Goal: Complete application form

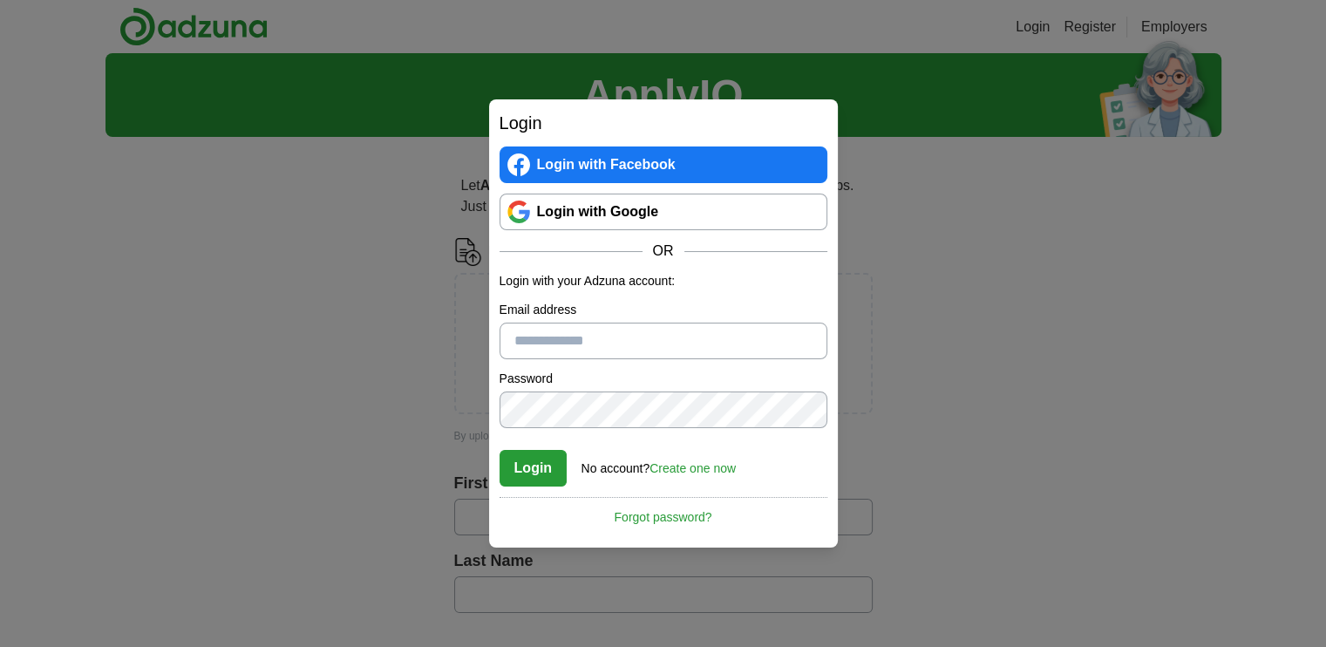
click at [602, 205] on link "Login with Google" at bounding box center [664, 212] width 328 height 37
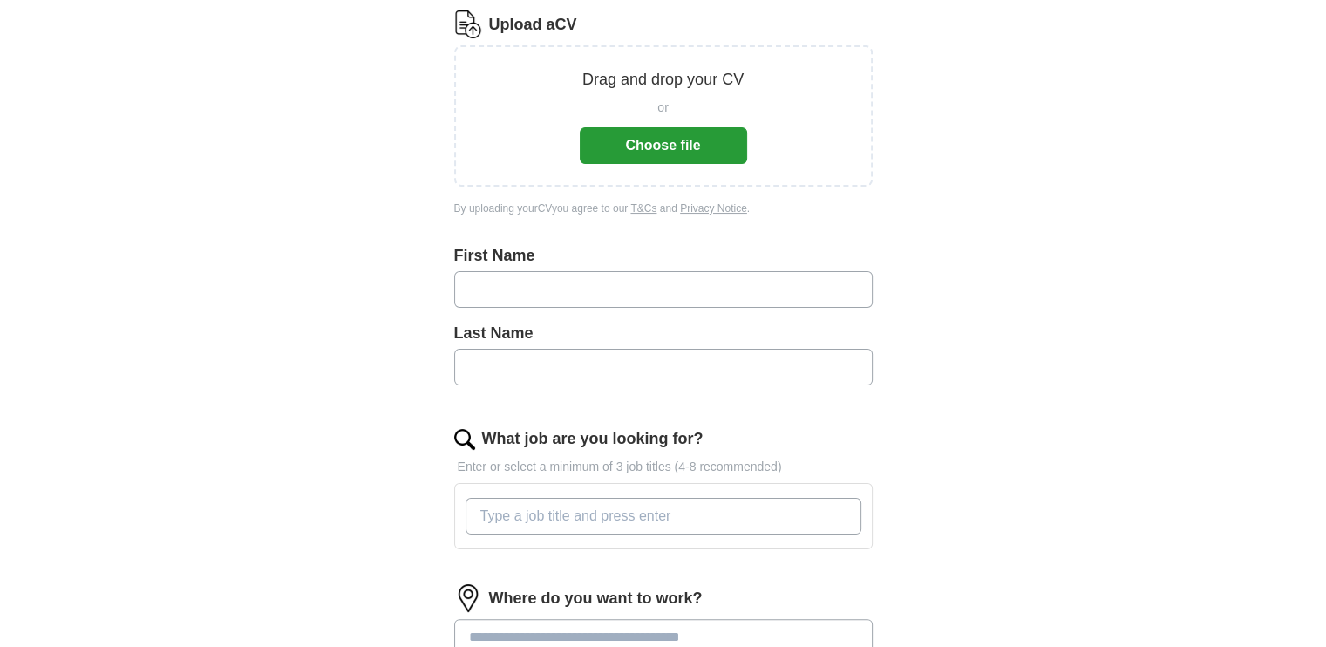
scroll to position [246, 0]
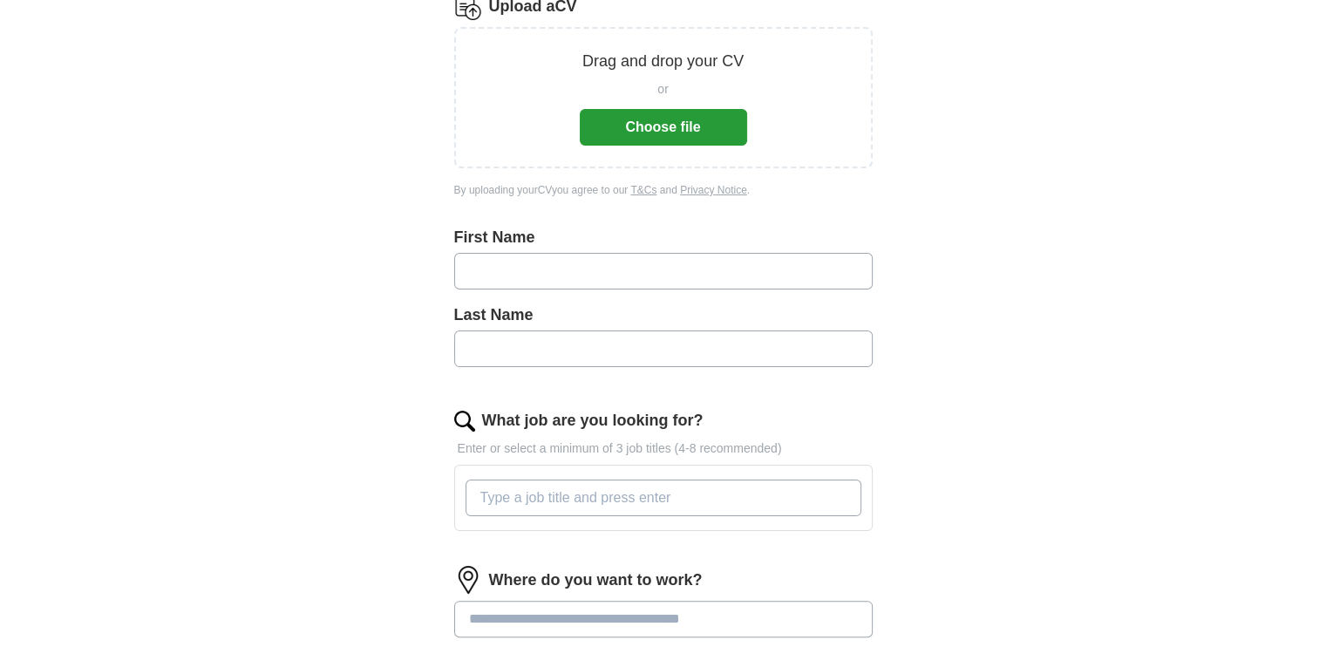
click at [645, 132] on button "Choose file" at bounding box center [663, 127] width 167 height 37
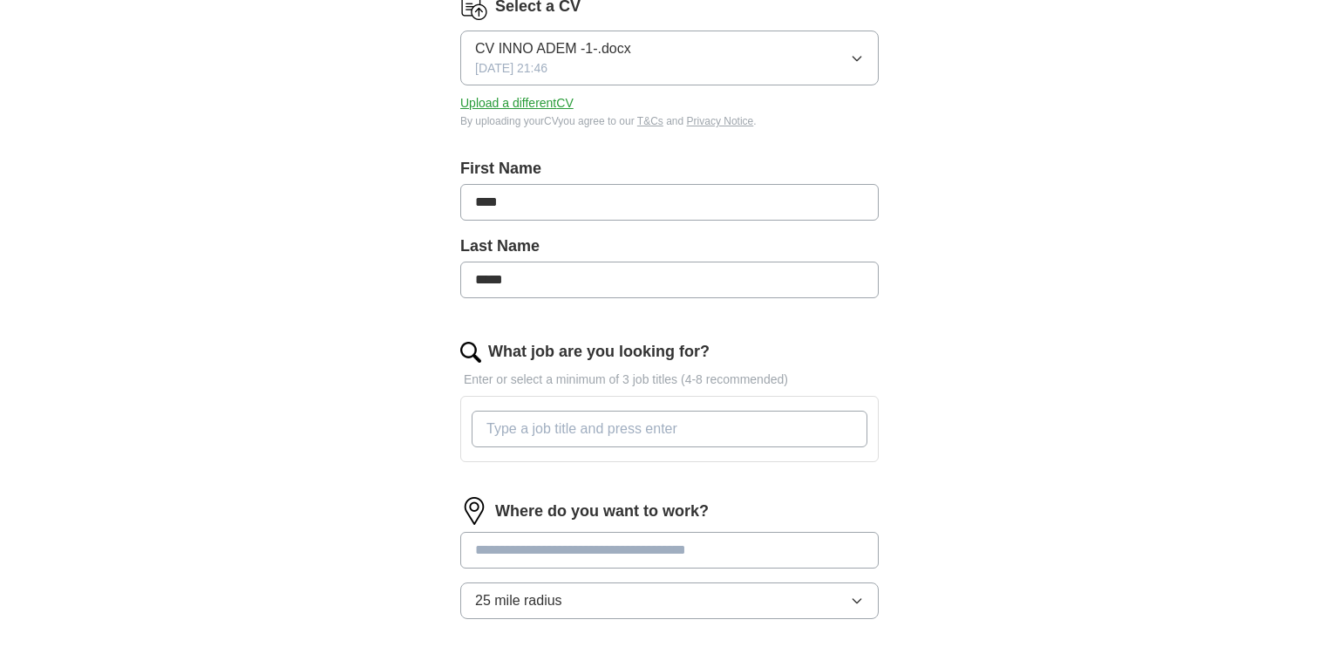
type input "****"
type input "*****"
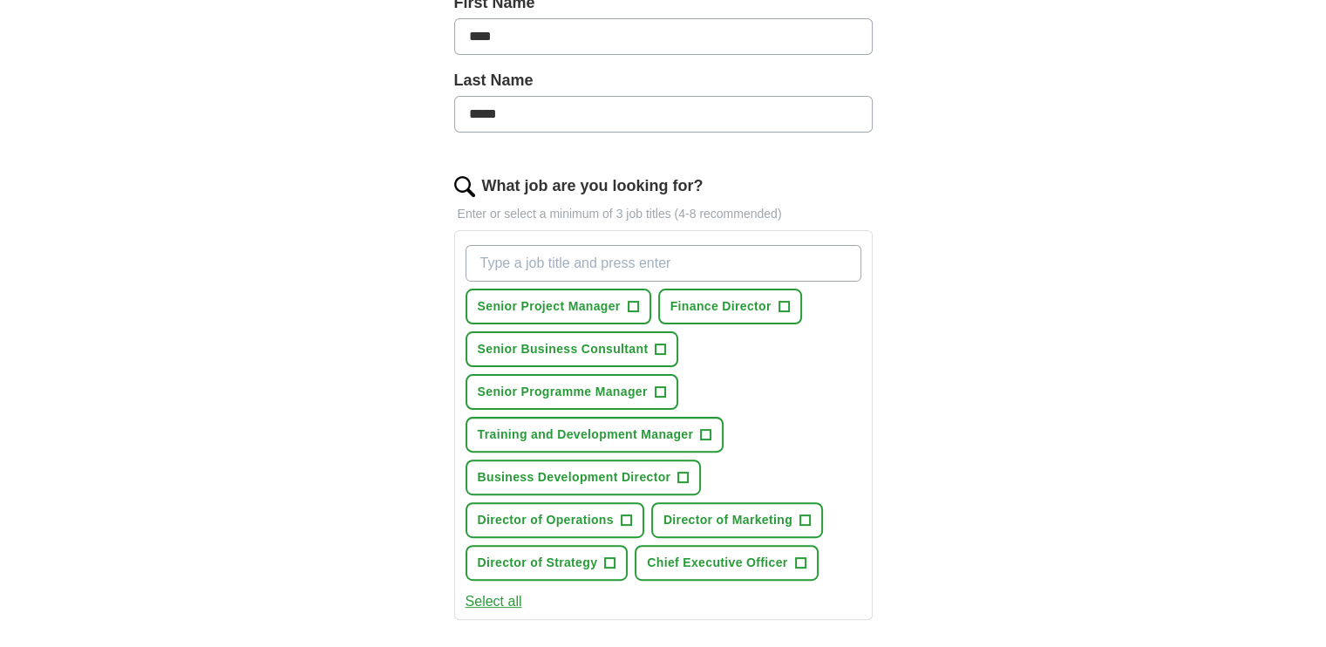
scroll to position [463, 0]
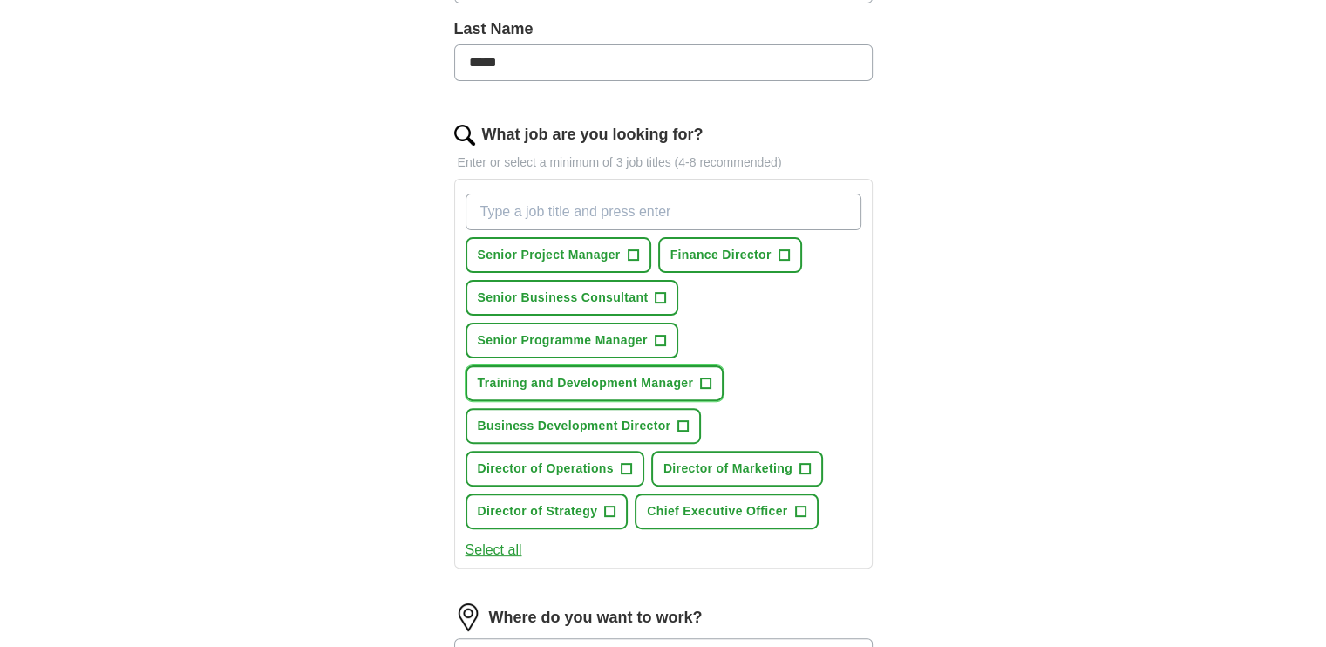
click at [565, 368] on button "Training and Development Manager +" at bounding box center [595, 383] width 259 height 36
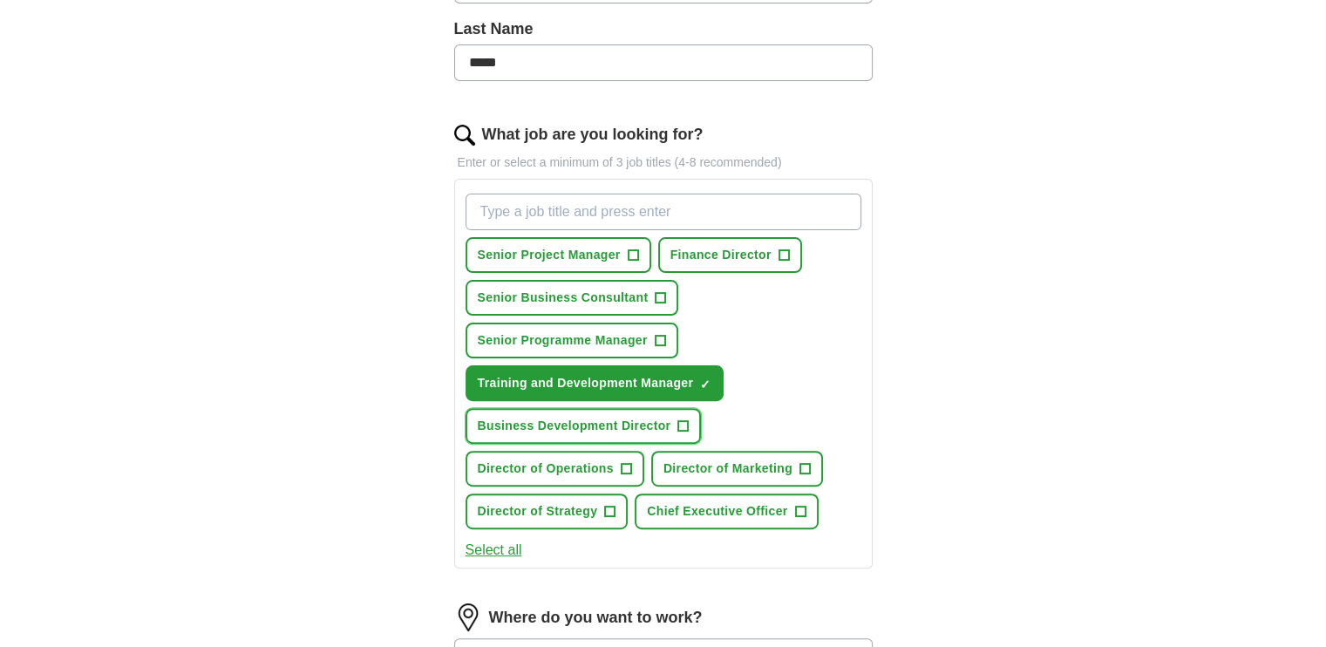
click at [625, 417] on span "Business Development Director" at bounding box center [575, 426] width 194 height 18
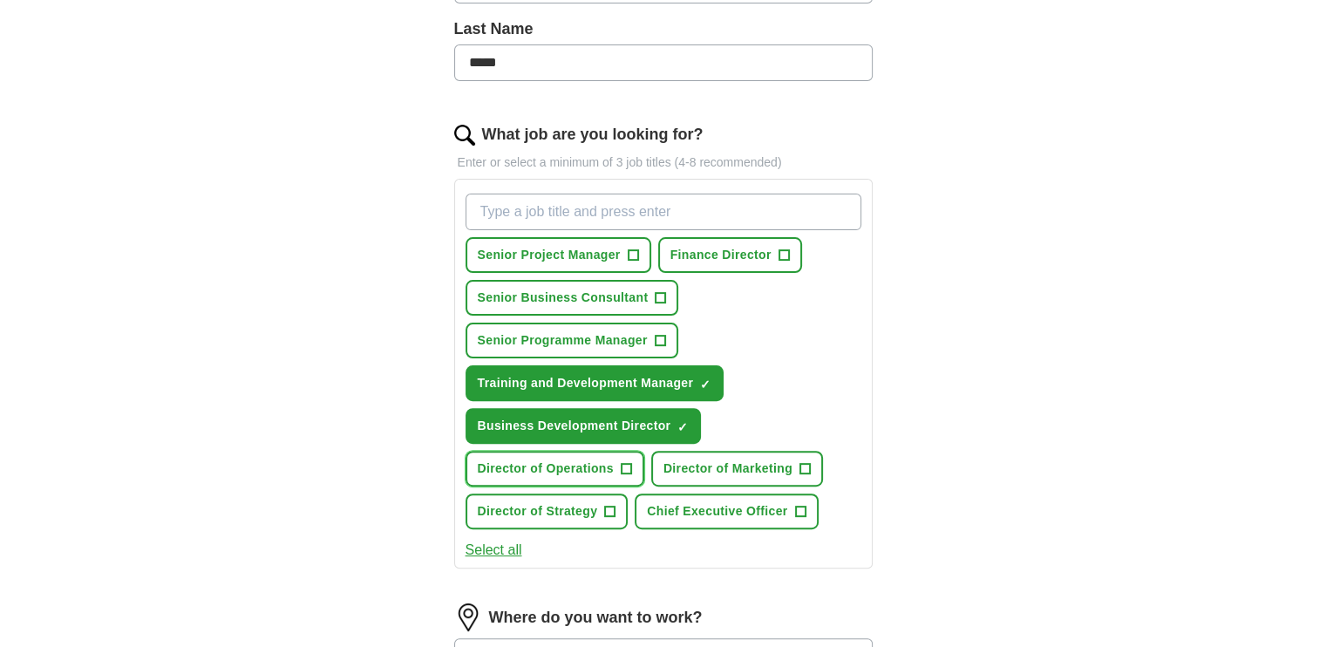
click at [595, 459] on span "Director of Operations" at bounding box center [546, 468] width 136 height 18
click at [560, 502] on span "Director of Strategy" at bounding box center [538, 511] width 120 height 18
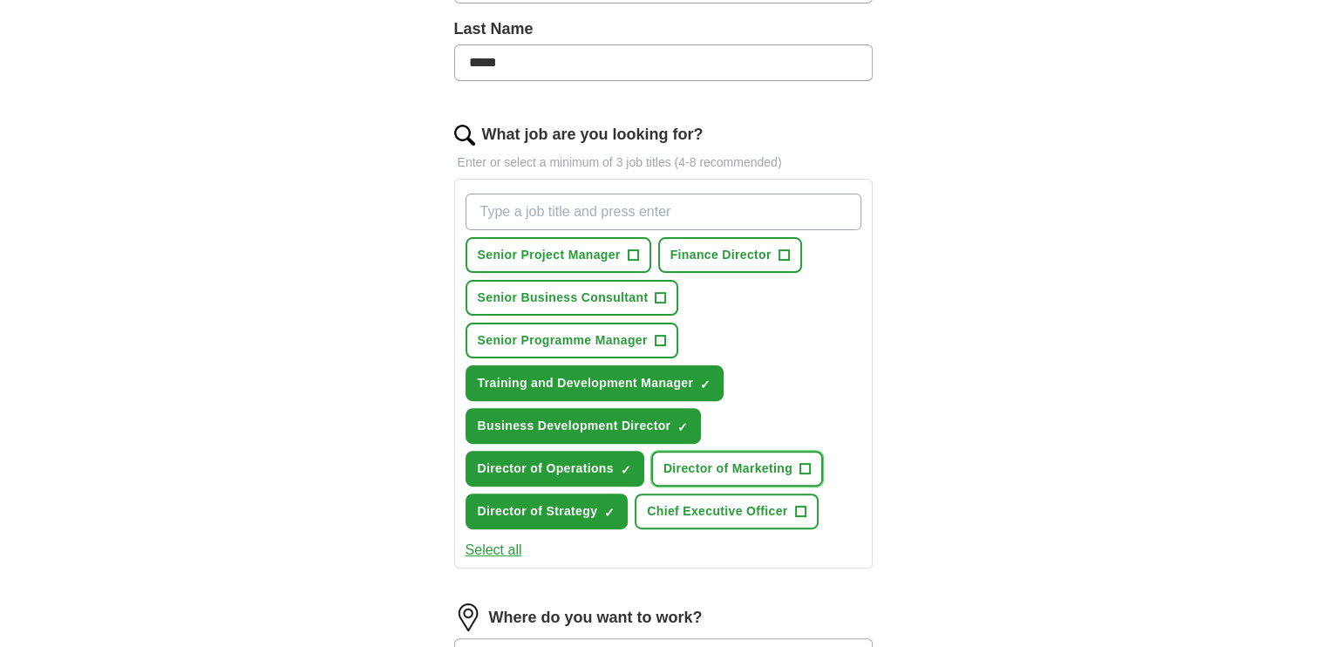
click at [714, 459] on span "Director of Marketing" at bounding box center [727, 468] width 129 height 18
click at [723, 502] on span "Chief Executive Officer" at bounding box center [717, 511] width 140 height 18
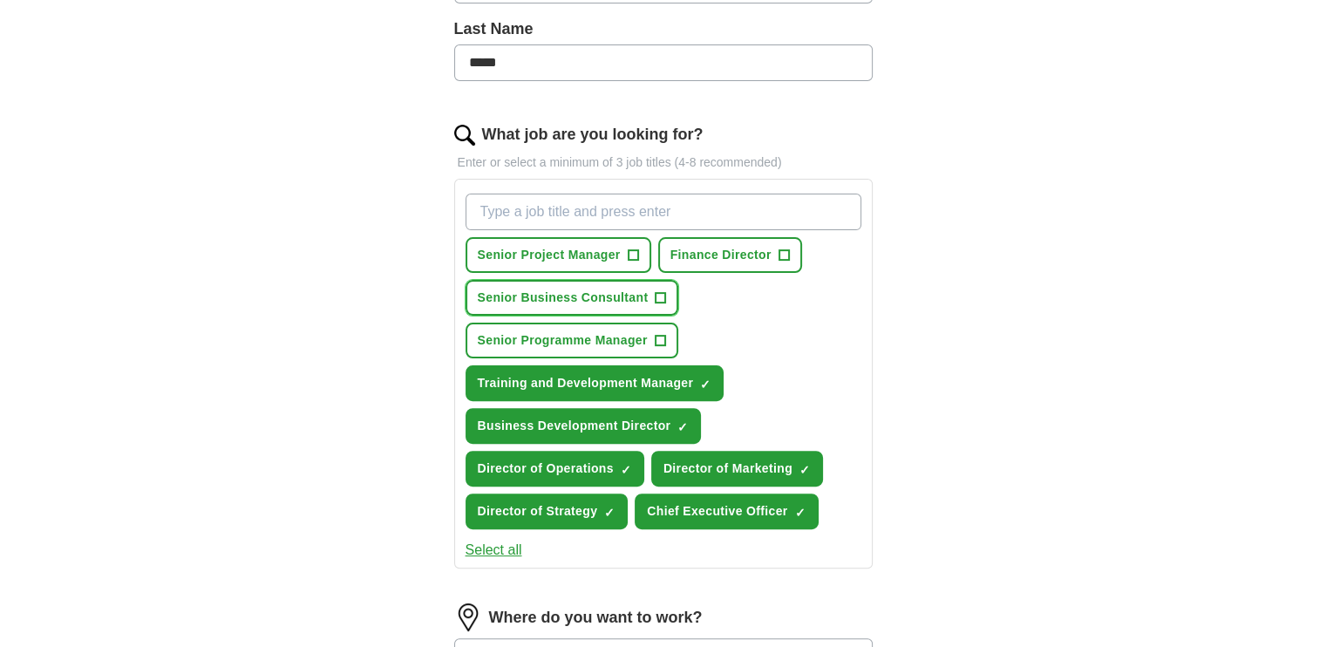
click at [612, 289] on span "Senior Business Consultant" at bounding box center [563, 298] width 171 height 18
click at [588, 248] on span "Senior Project Manager" at bounding box center [549, 255] width 143 height 18
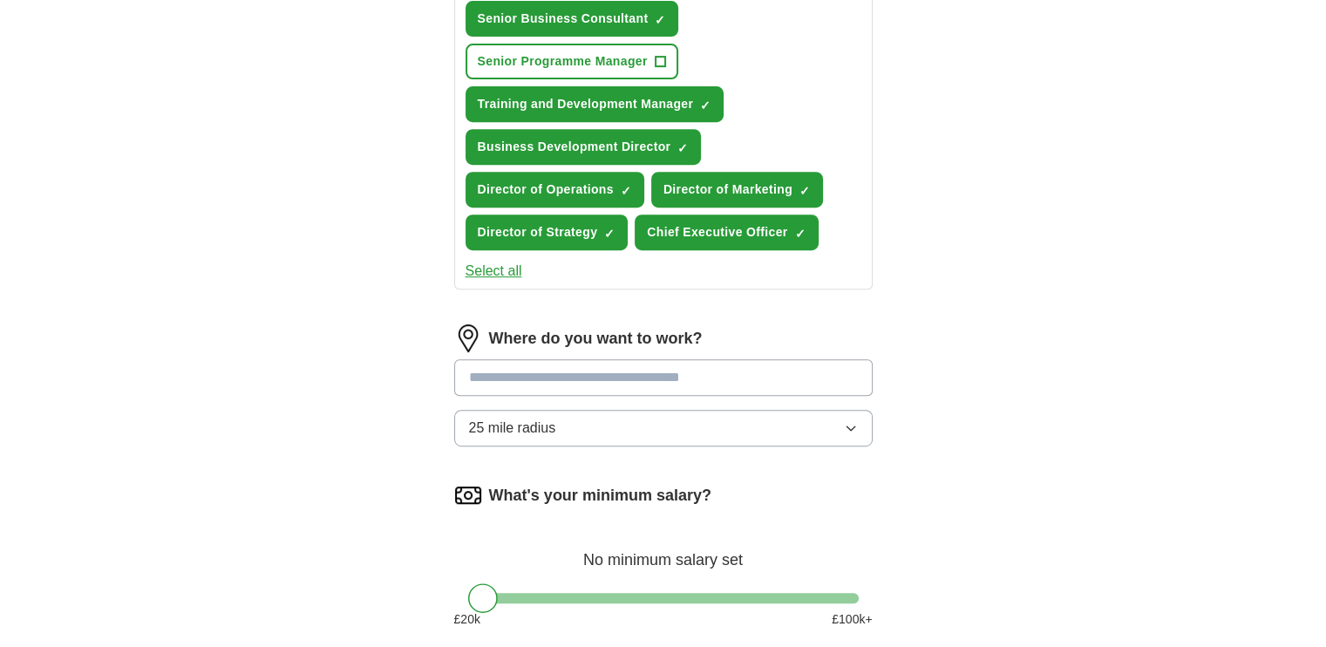
scroll to position [777, 0]
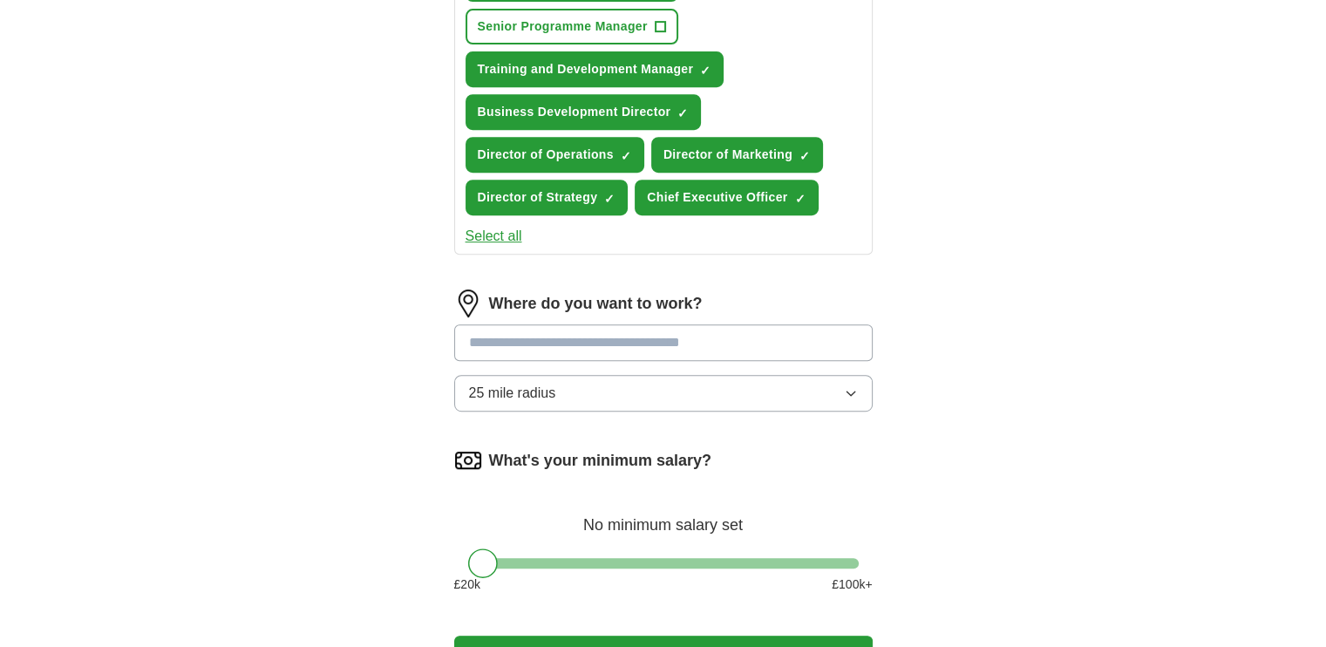
click at [509, 339] on input at bounding box center [663, 342] width 418 height 37
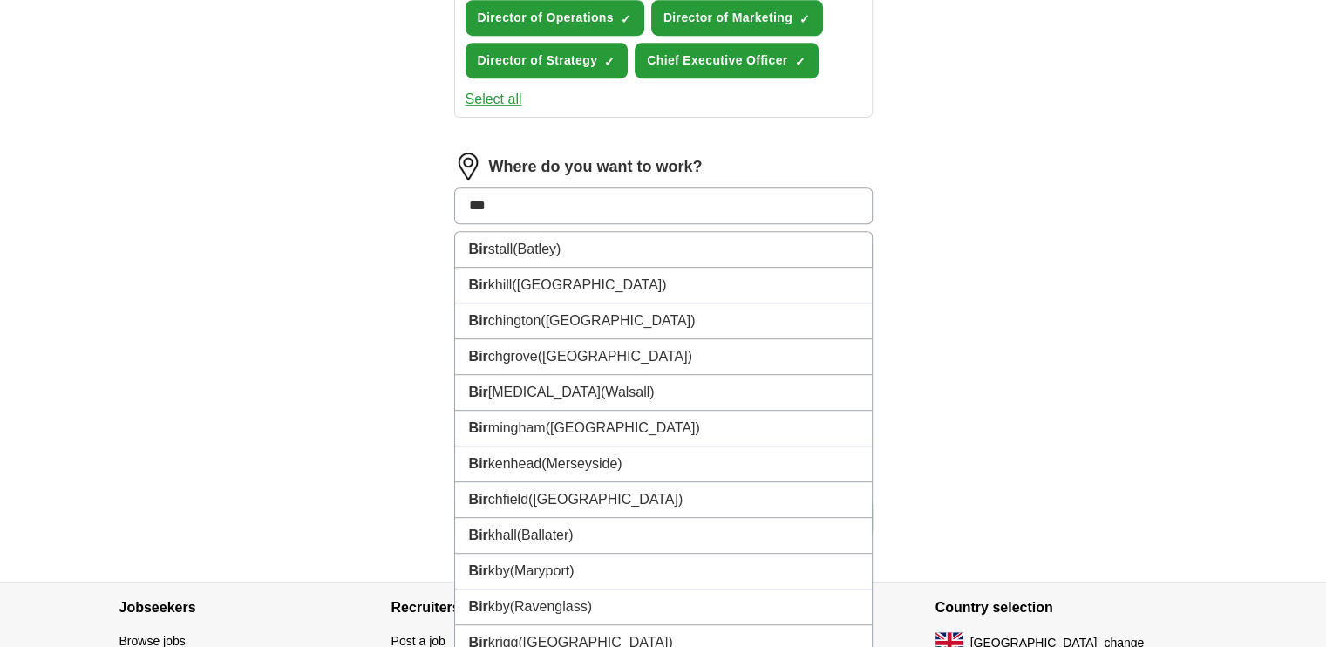
scroll to position [917, 0]
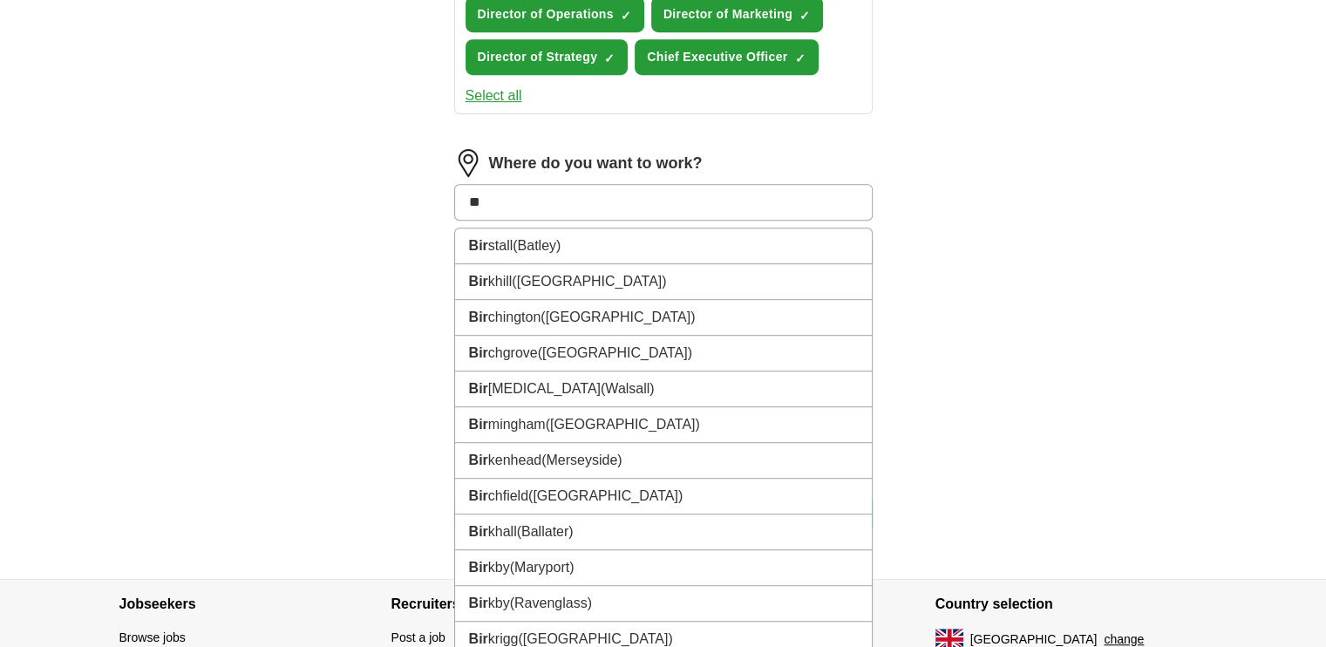
type input "*"
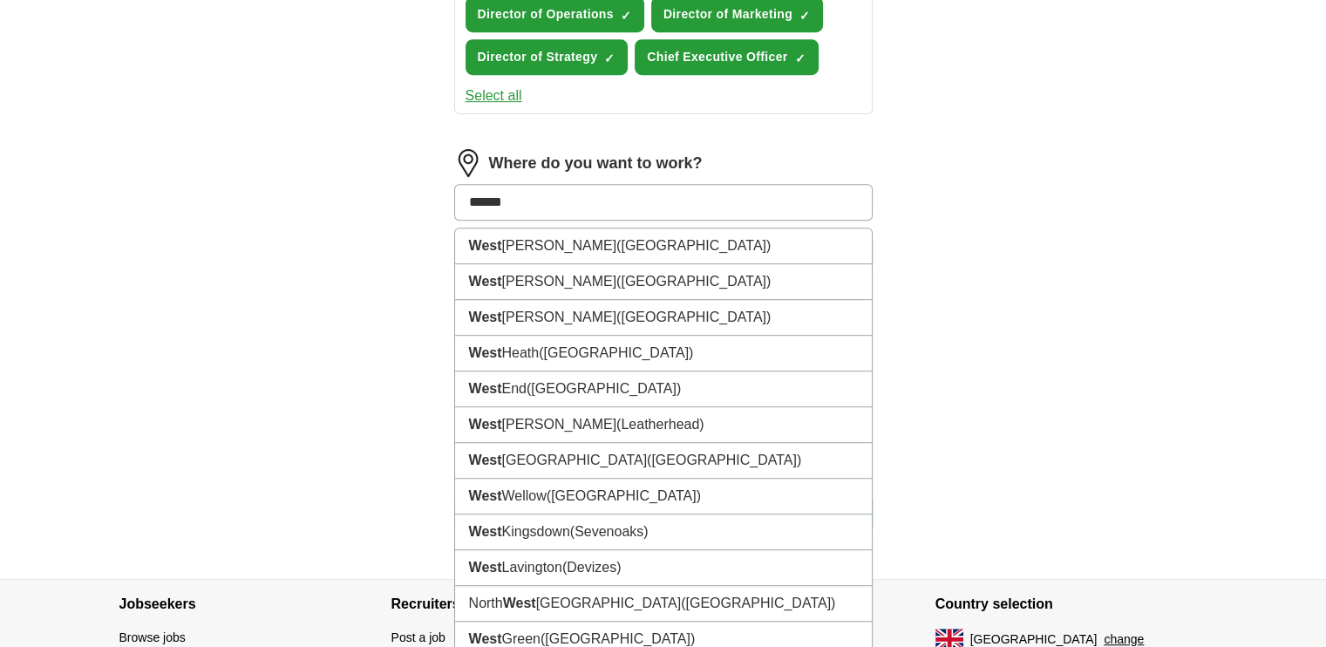
type input "*******"
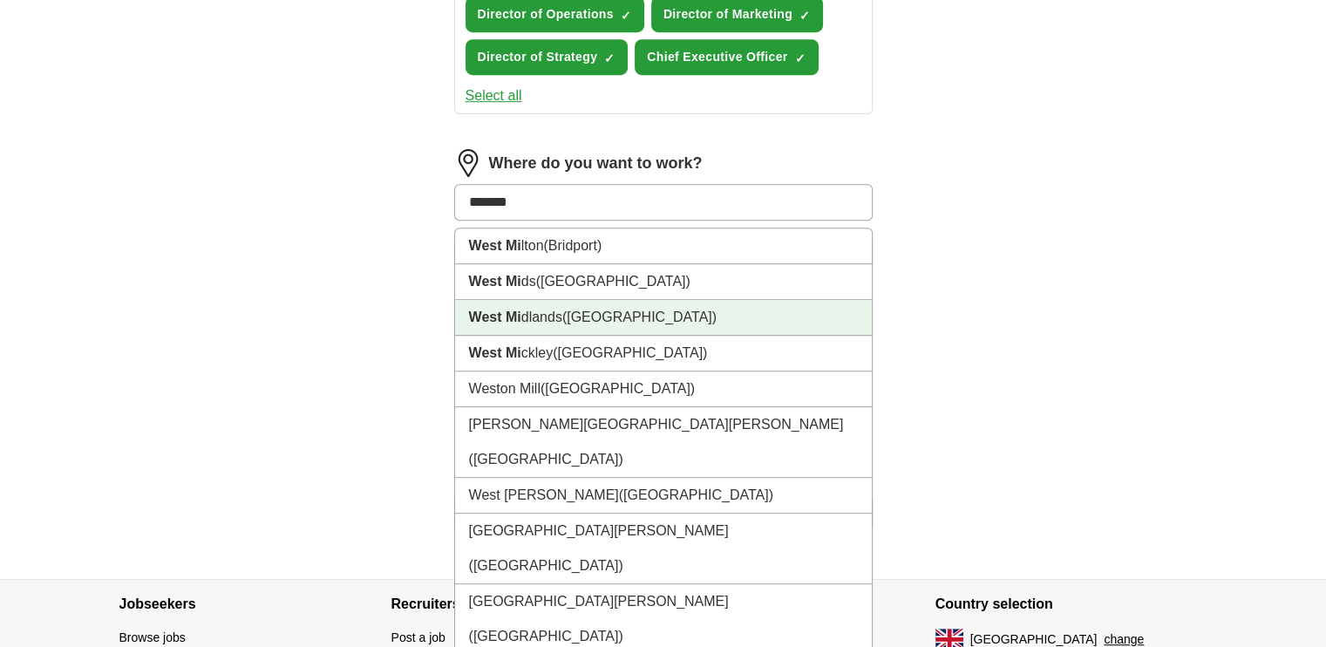
click at [530, 302] on li "West Mi dlands ([GEOGRAPHIC_DATA])" at bounding box center [663, 318] width 417 height 36
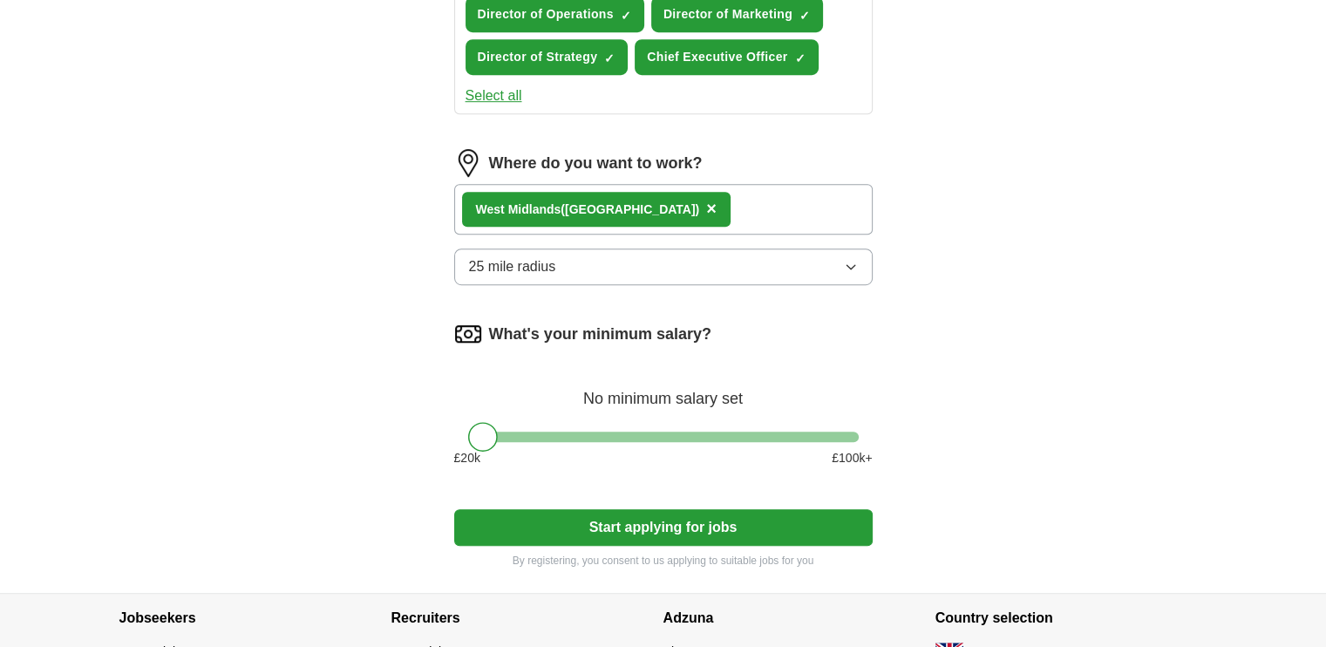
click at [656, 197] on div "West Mi dlands ([GEOGRAPHIC_DATA]) ×" at bounding box center [663, 209] width 418 height 51
click at [648, 203] on div "West Mi dlands ([GEOGRAPHIC_DATA]) ×" at bounding box center [663, 209] width 418 height 51
click at [849, 260] on icon "button" at bounding box center [851, 267] width 14 height 14
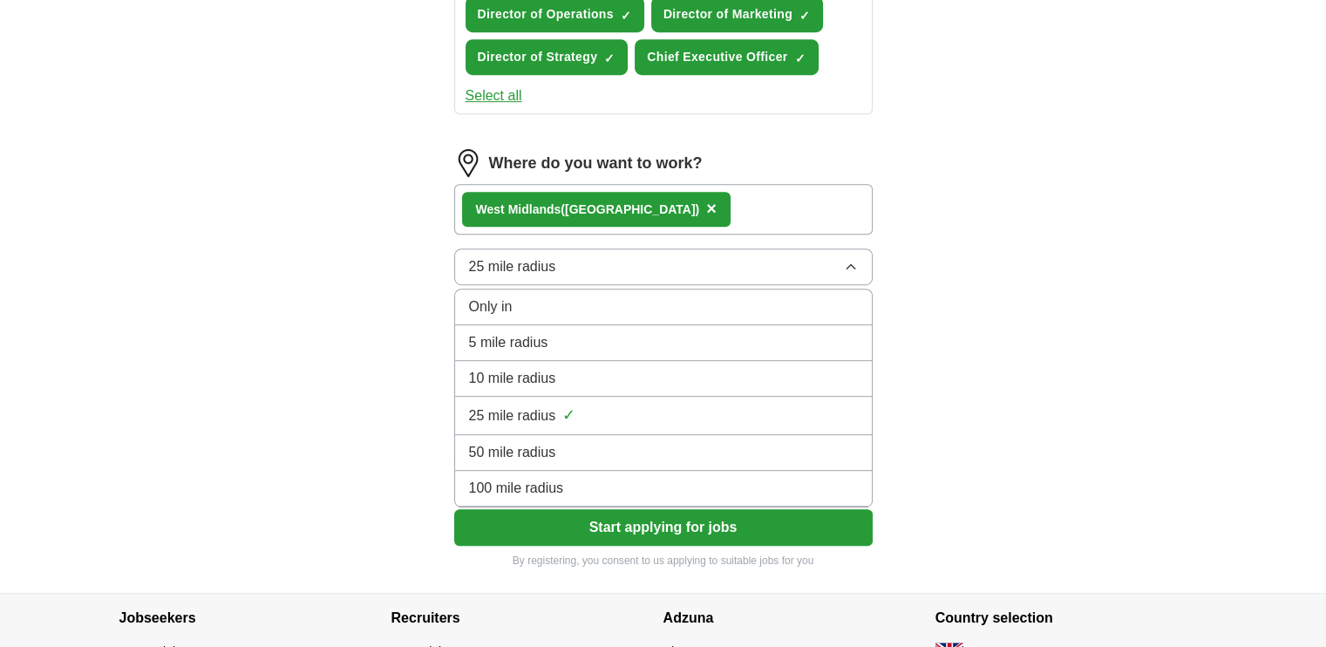
click at [656, 478] on div "100 mile radius" at bounding box center [663, 488] width 389 height 21
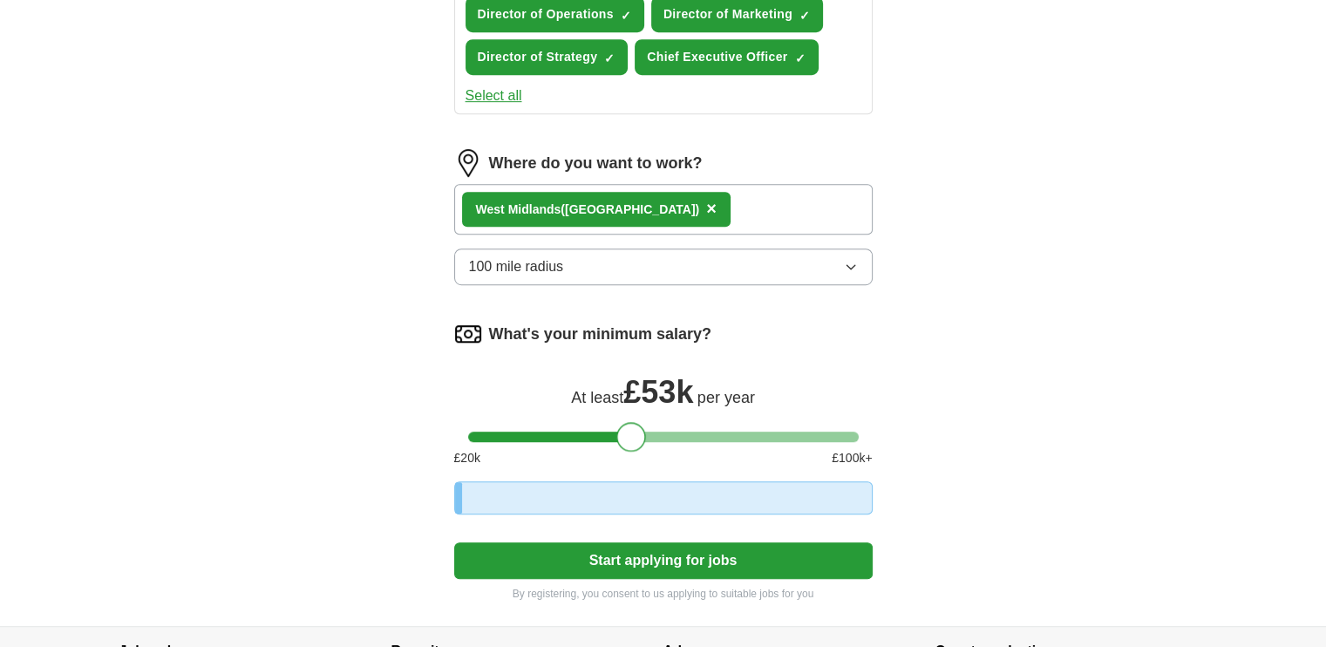
click at [631, 432] on div at bounding box center [663, 437] width 391 height 10
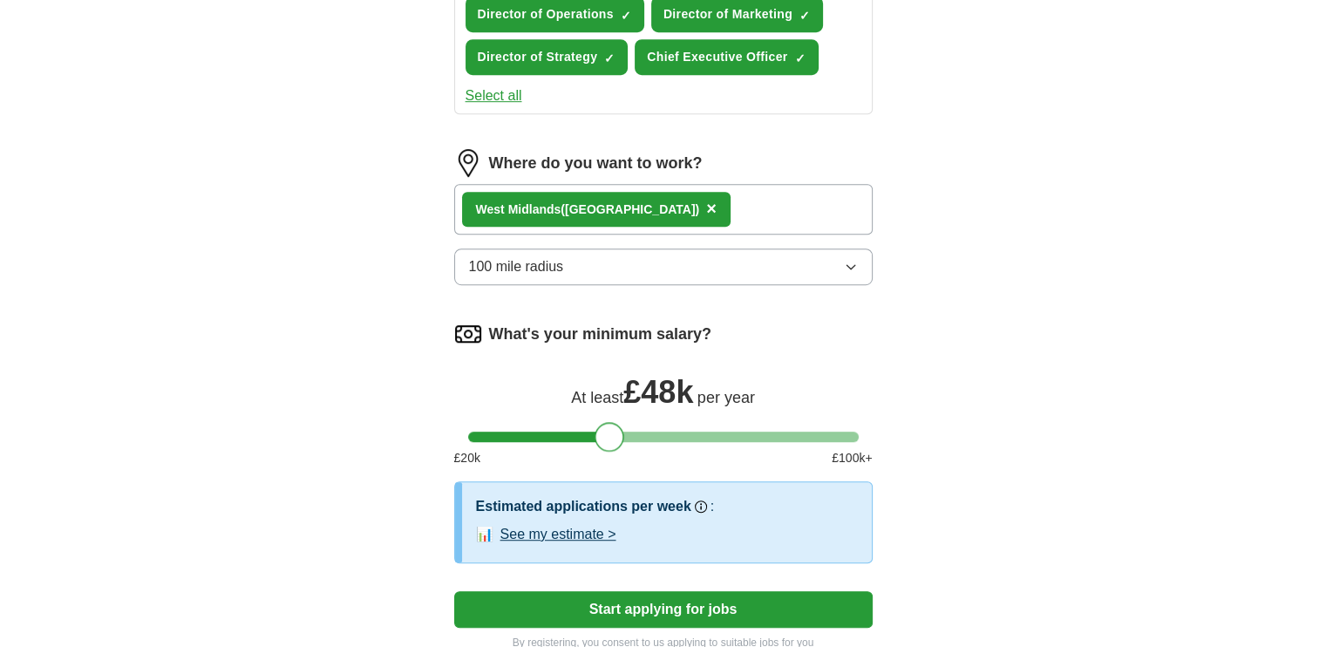
click at [607, 432] on div at bounding box center [663, 437] width 391 height 10
click at [590, 432] on div at bounding box center [663, 437] width 391 height 10
click at [602, 427] on div at bounding box center [591, 437] width 30 height 30
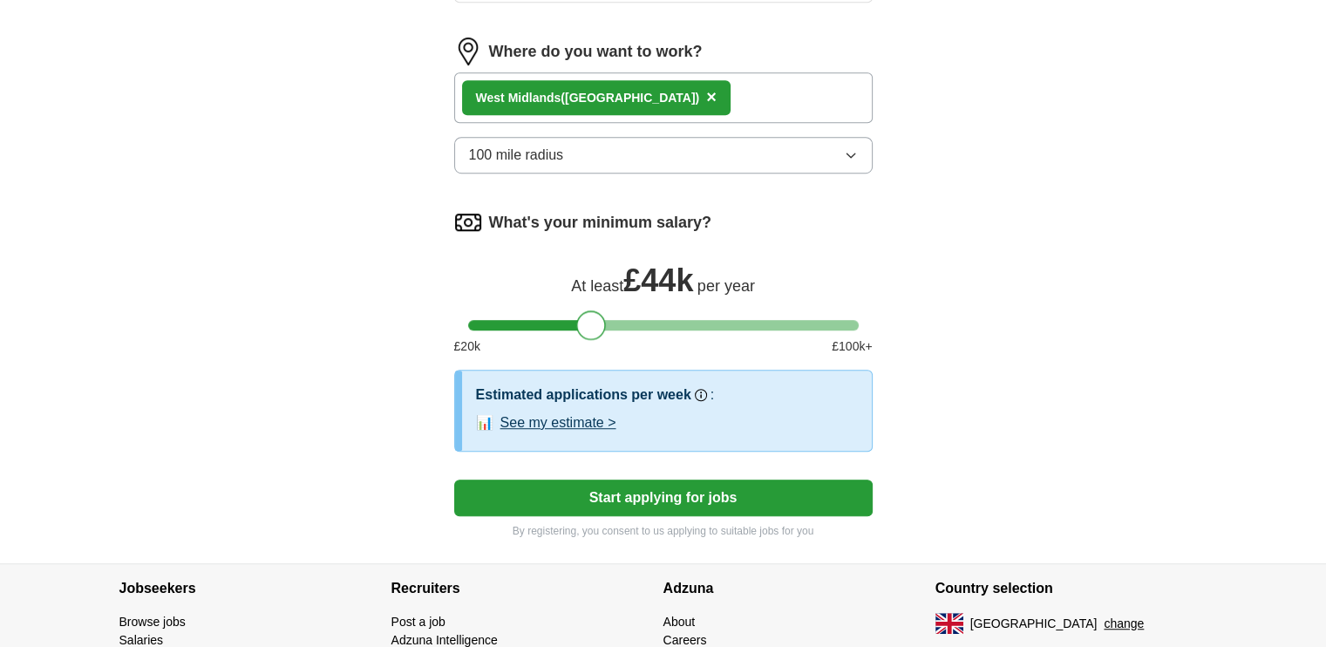
scroll to position [1057, 0]
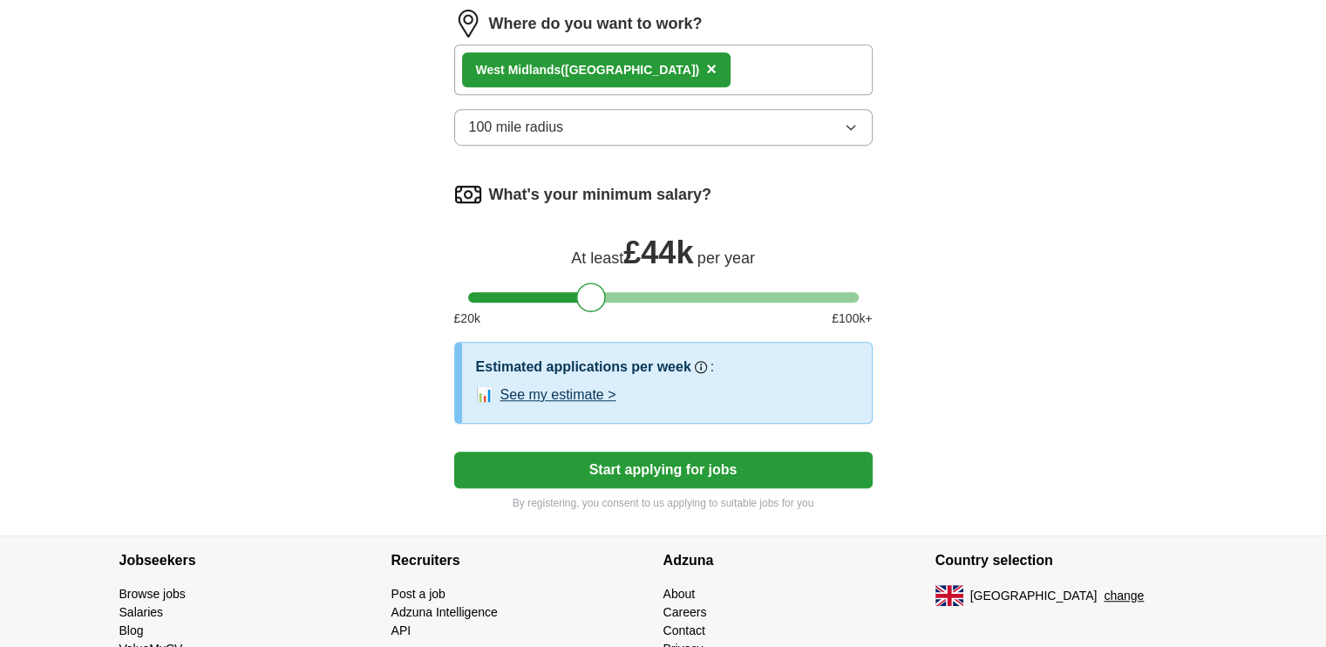
click at [638, 58] on div "West Mi dlands ([GEOGRAPHIC_DATA]) ×" at bounding box center [663, 69] width 418 height 51
click at [706, 59] on span "×" at bounding box center [711, 68] width 10 height 19
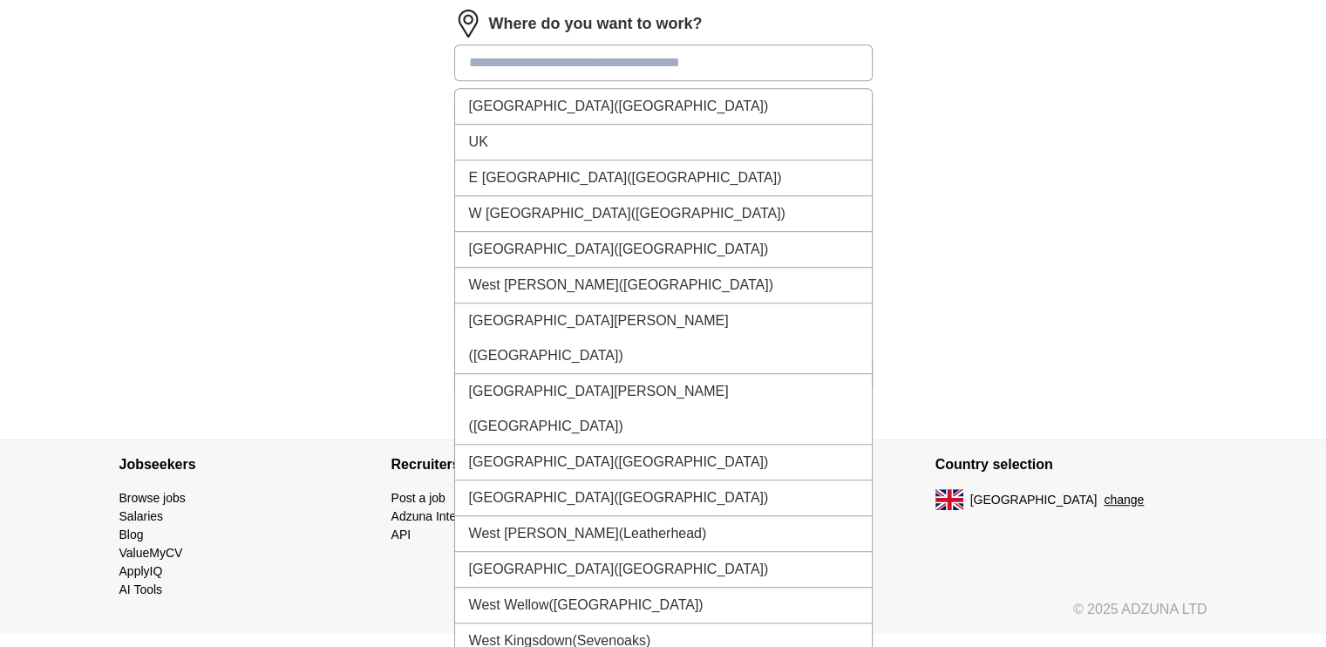
click at [526, 71] on input at bounding box center [663, 62] width 418 height 37
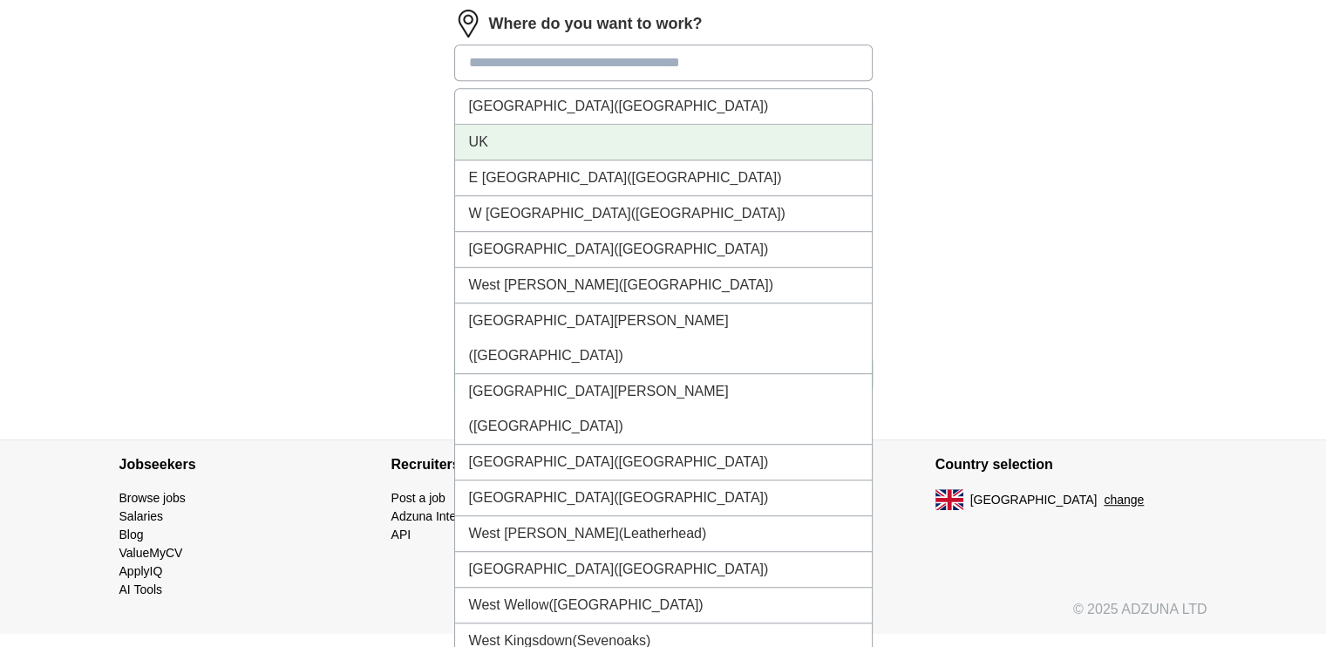
click at [485, 131] on li "UK" at bounding box center [663, 143] width 417 height 36
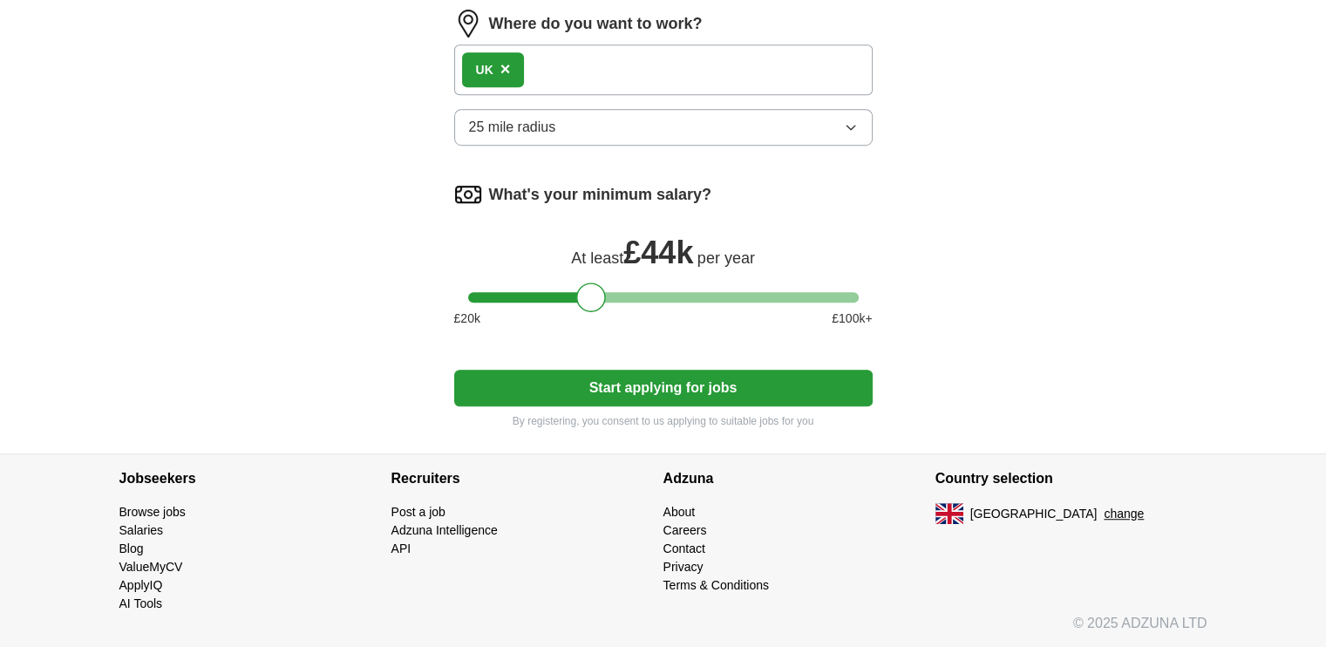
scroll to position [1036, 0]
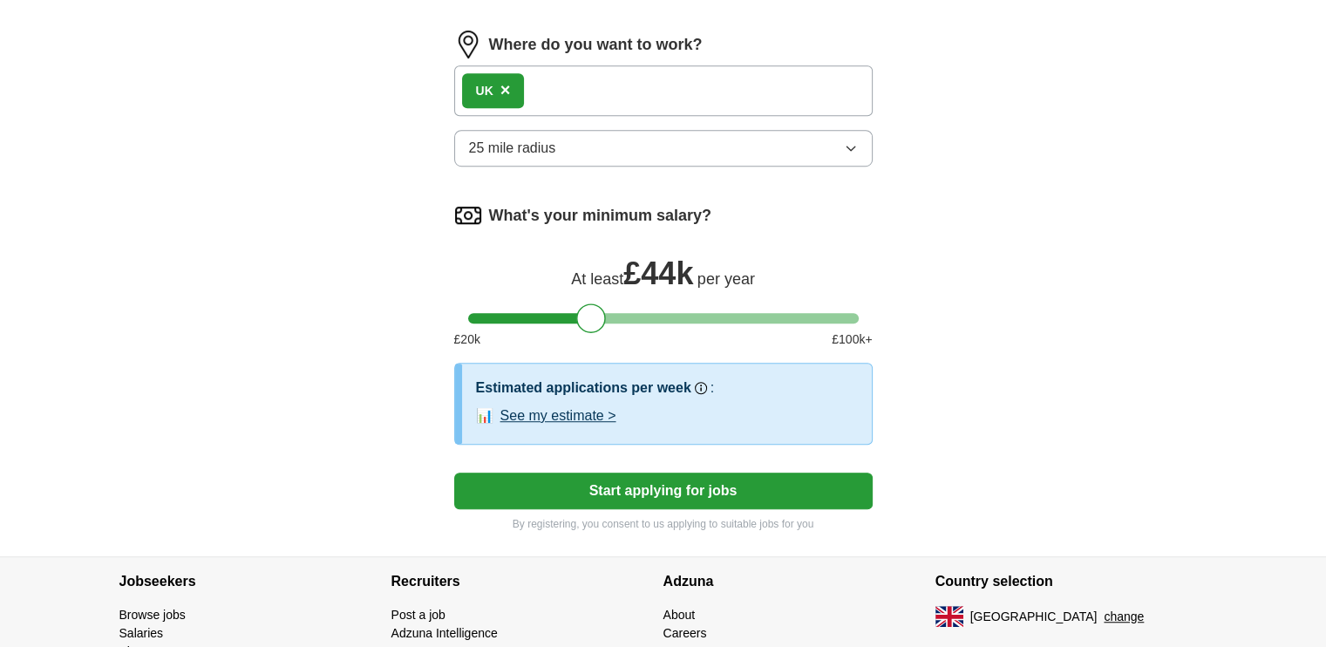
click at [557, 69] on div "UK ×" at bounding box center [663, 90] width 418 height 51
click at [544, 78] on div "UK ×" at bounding box center [663, 90] width 418 height 51
click at [685, 475] on button "Start applying for jobs" at bounding box center [663, 490] width 418 height 37
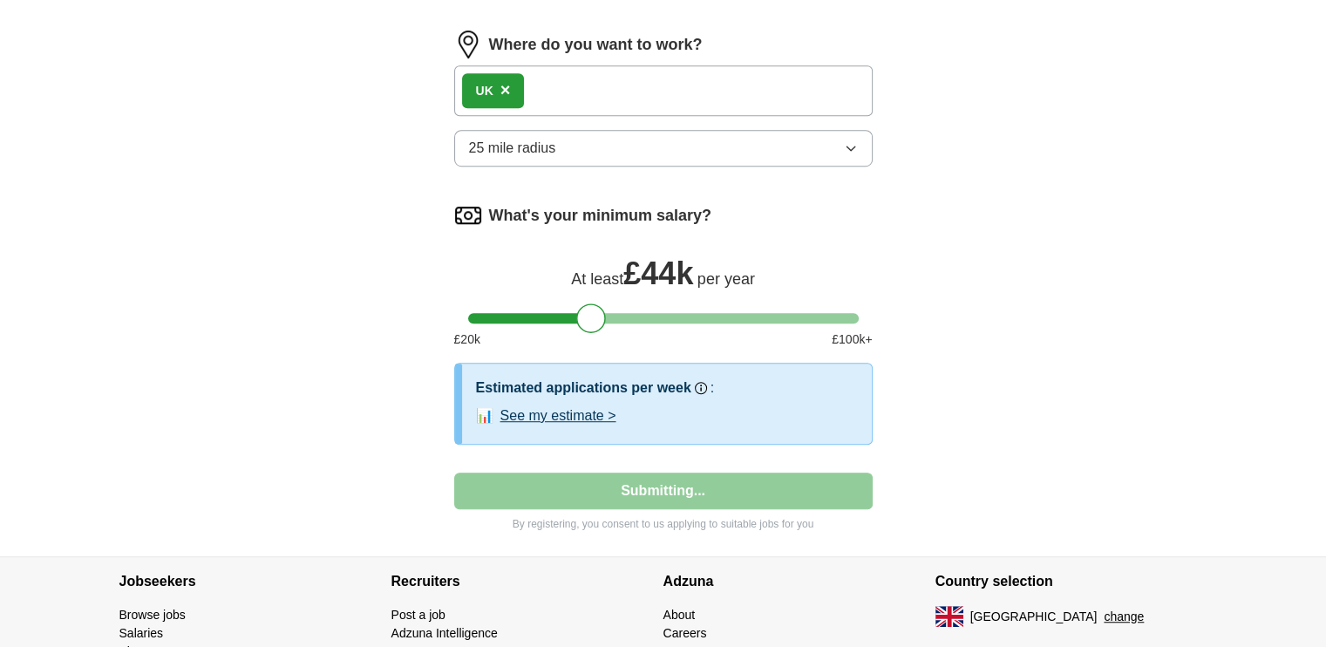
select select "**"
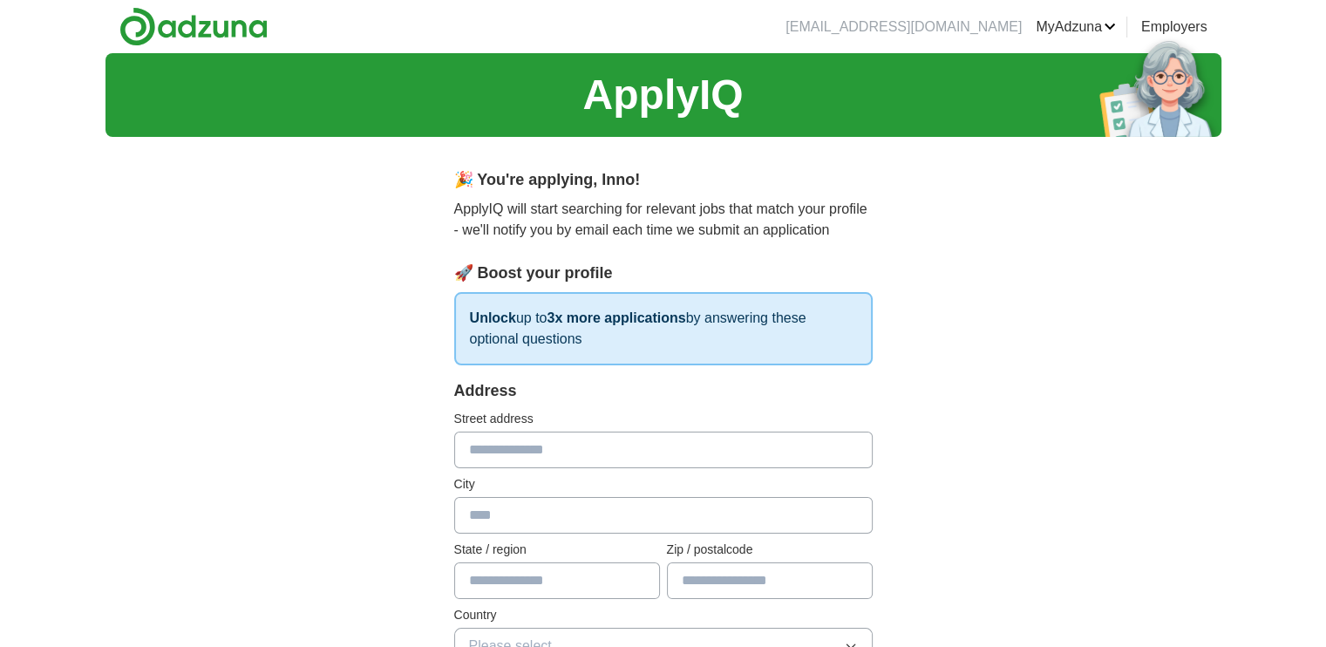
scroll to position [0, 0]
click at [508, 450] on input "text" at bounding box center [663, 450] width 418 height 37
type input "**********"
type input "******"
type input "*******"
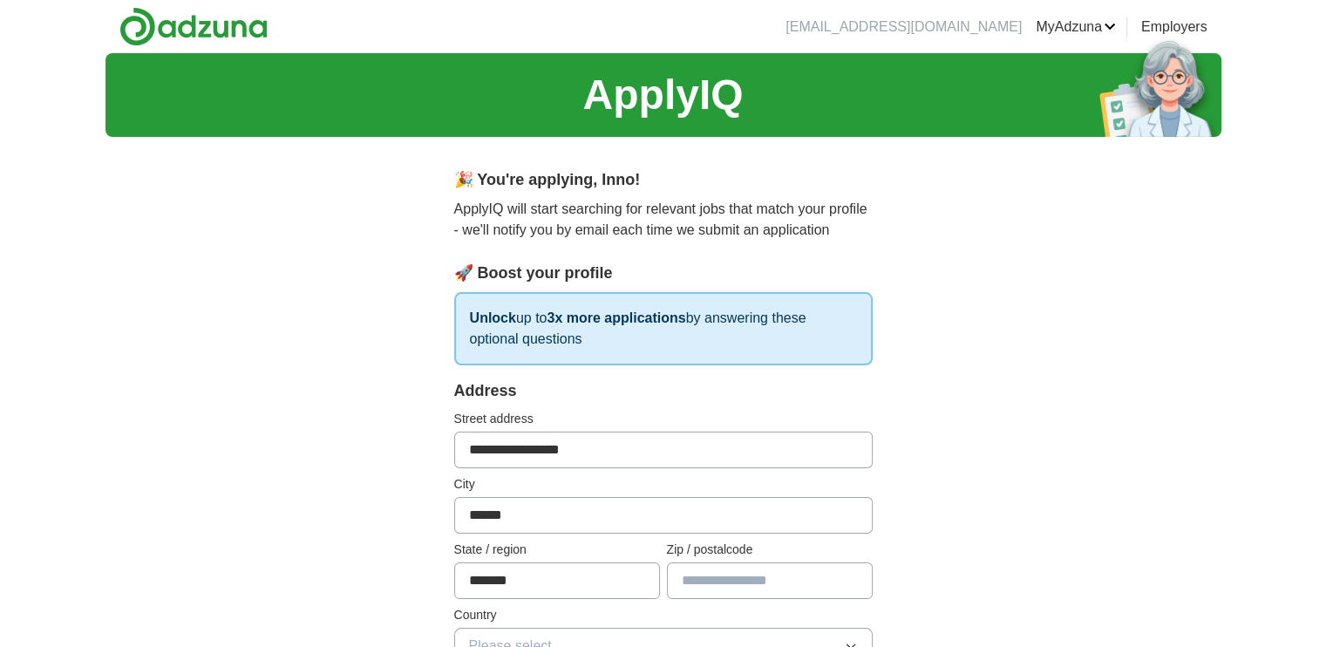
type input "*******"
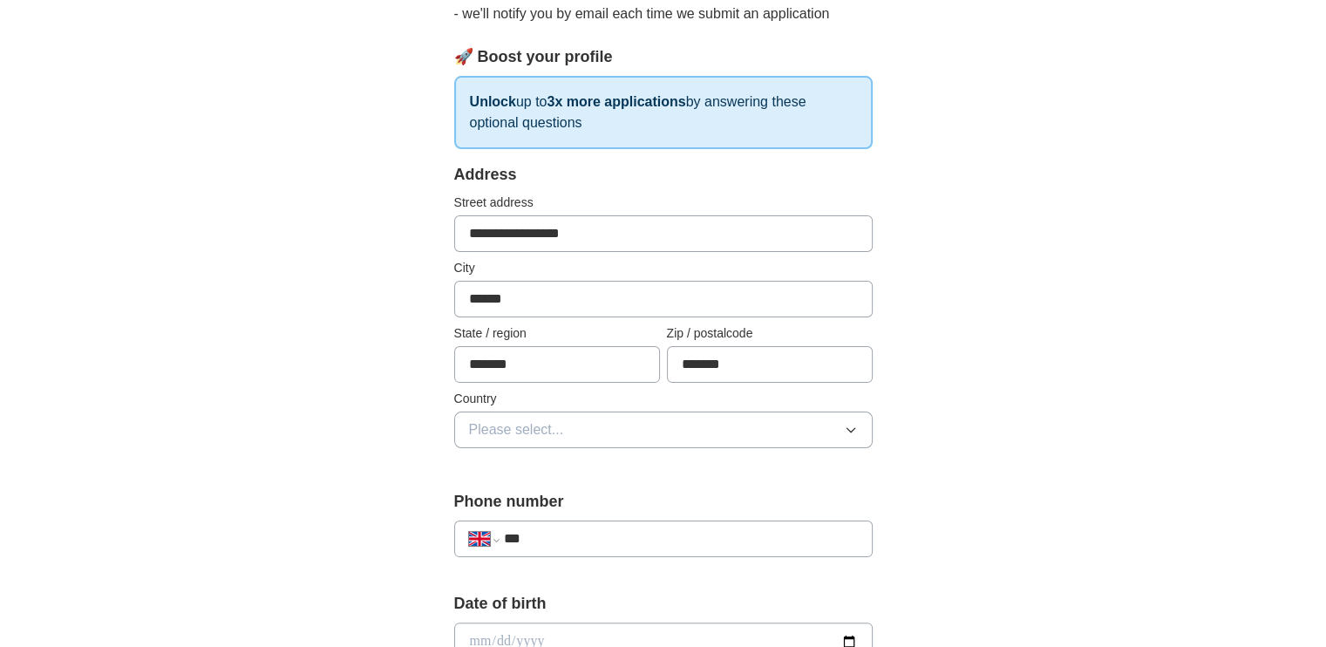
scroll to position [232, 0]
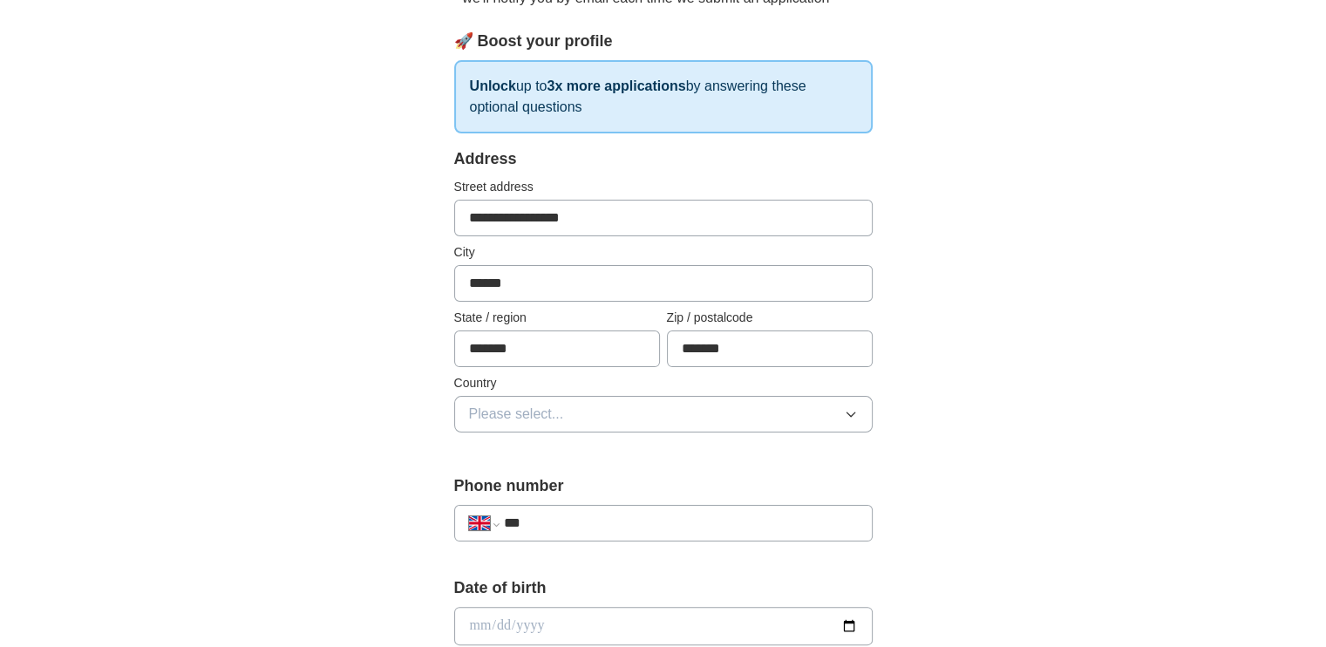
click at [845, 411] on icon "button" at bounding box center [851, 414] width 14 height 14
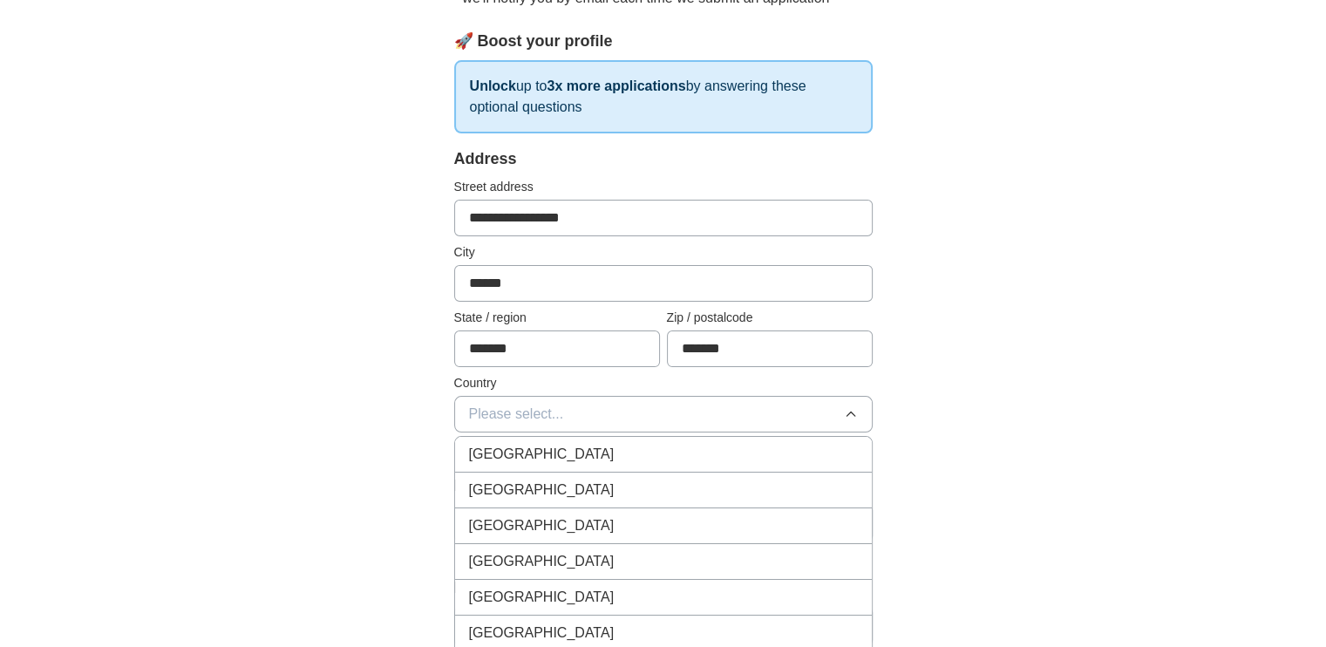
click at [817, 446] on div "[GEOGRAPHIC_DATA]" at bounding box center [663, 454] width 389 height 21
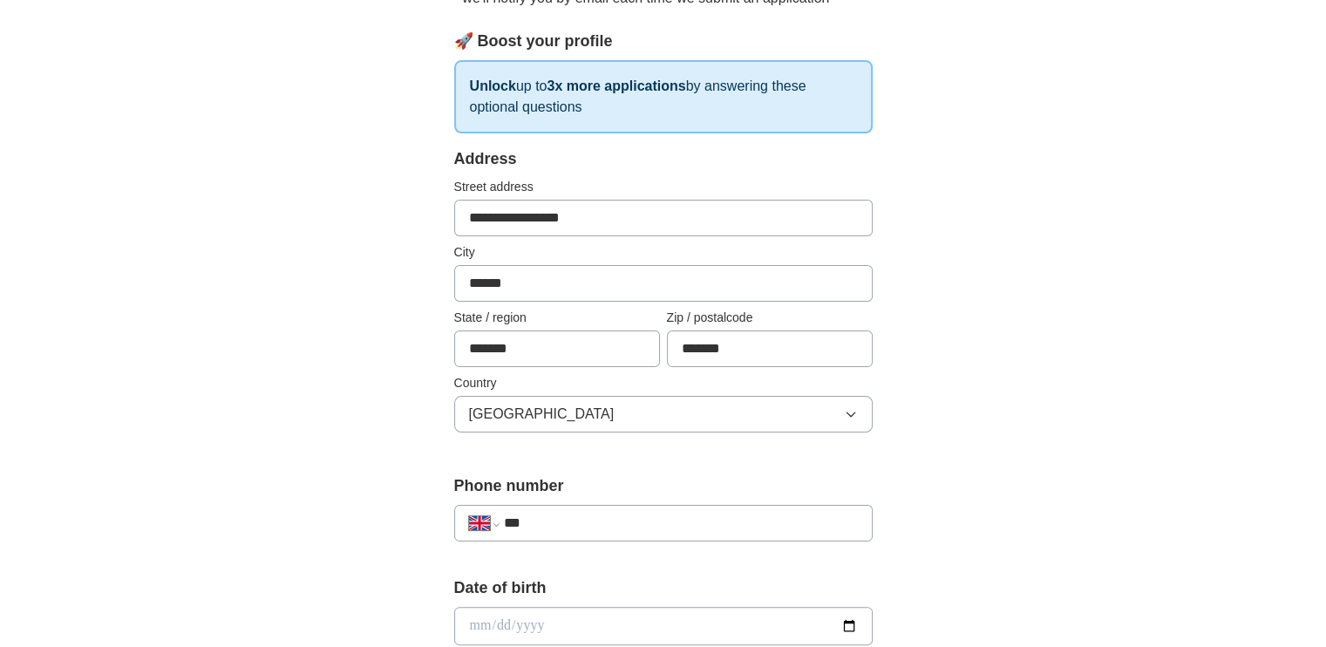
click at [623, 517] on input "***" at bounding box center [680, 523] width 354 height 21
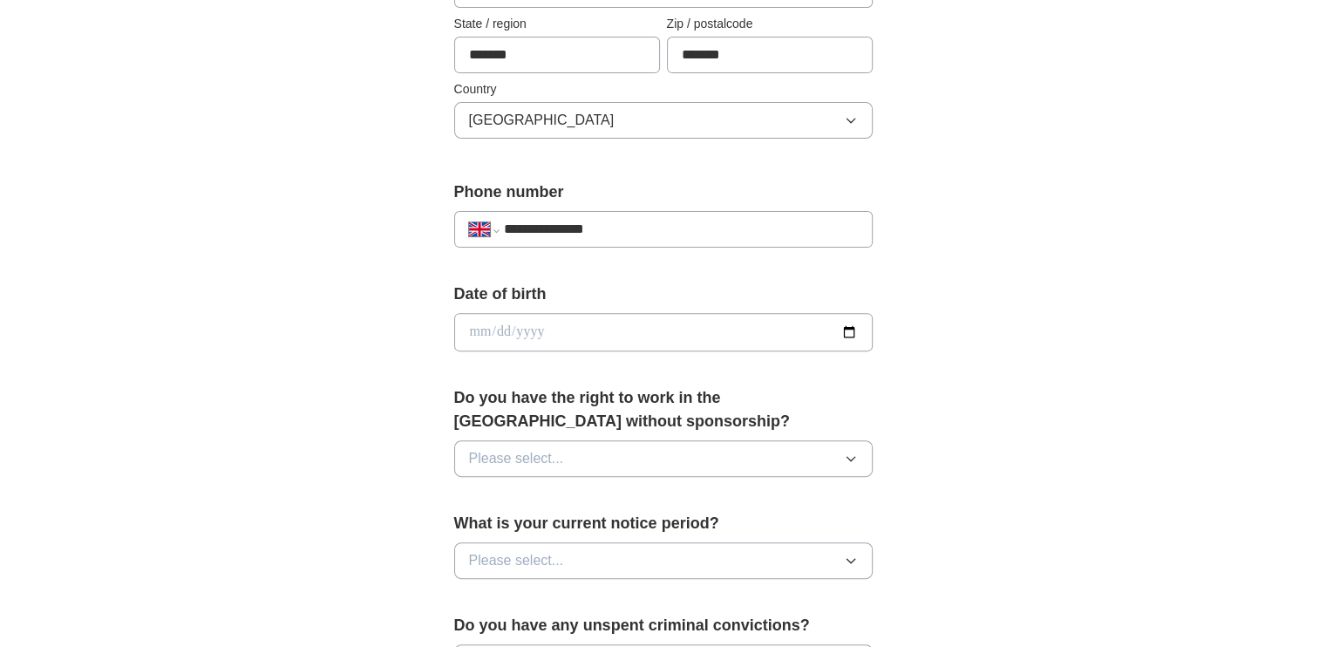
scroll to position [532, 0]
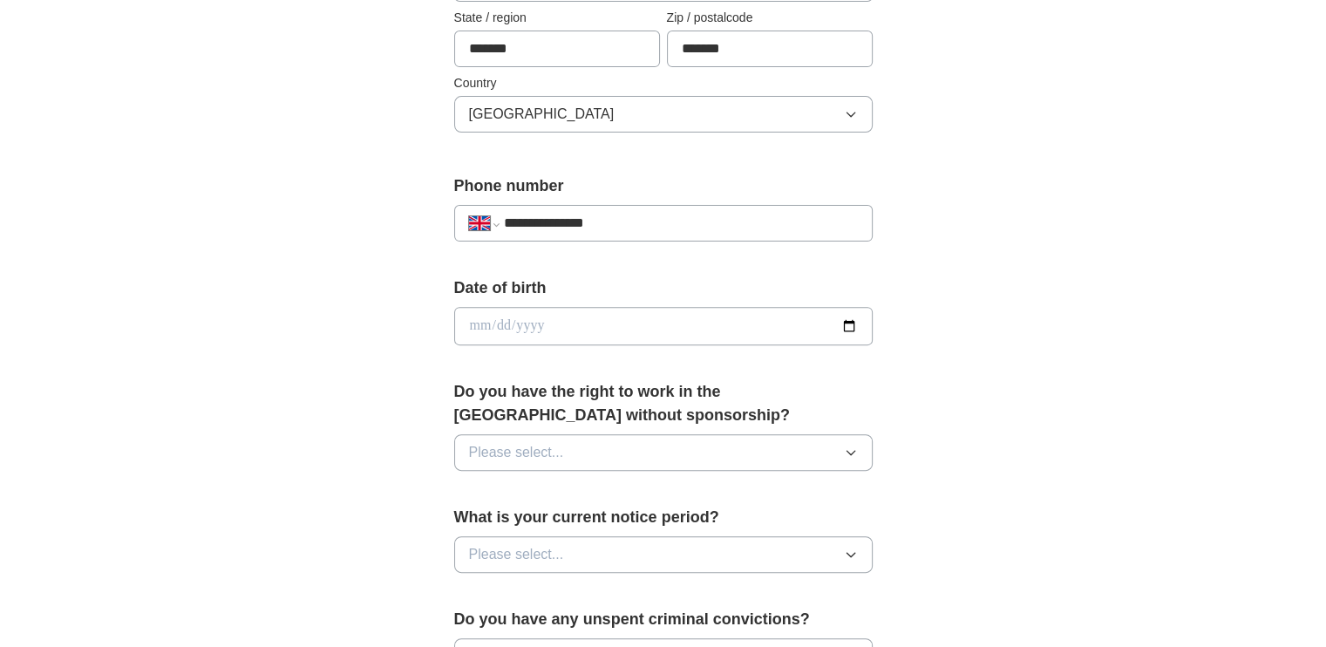
type input "**********"
click at [534, 315] on input "date" at bounding box center [663, 326] width 418 height 38
click at [470, 324] on input "date" at bounding box center [663, 326] width 418 height 38
type input "**********"
click at [855, 449] on icon "button" at bounding box center [851, 452] width 14 height 14
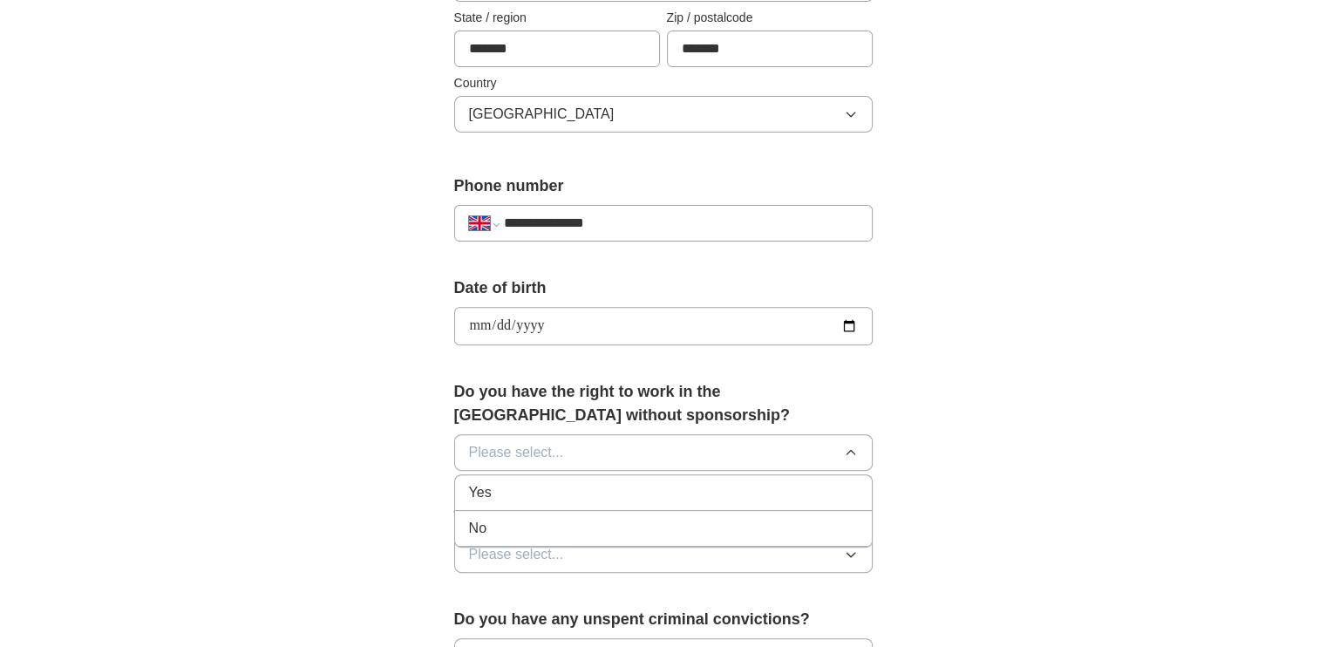
click at [542, 491] on div "Yes" at bounding box center [663, 492] width 389 height 21
click at [847, 555] on icon "button" at bounding box center [851, 554] width 14 height 14
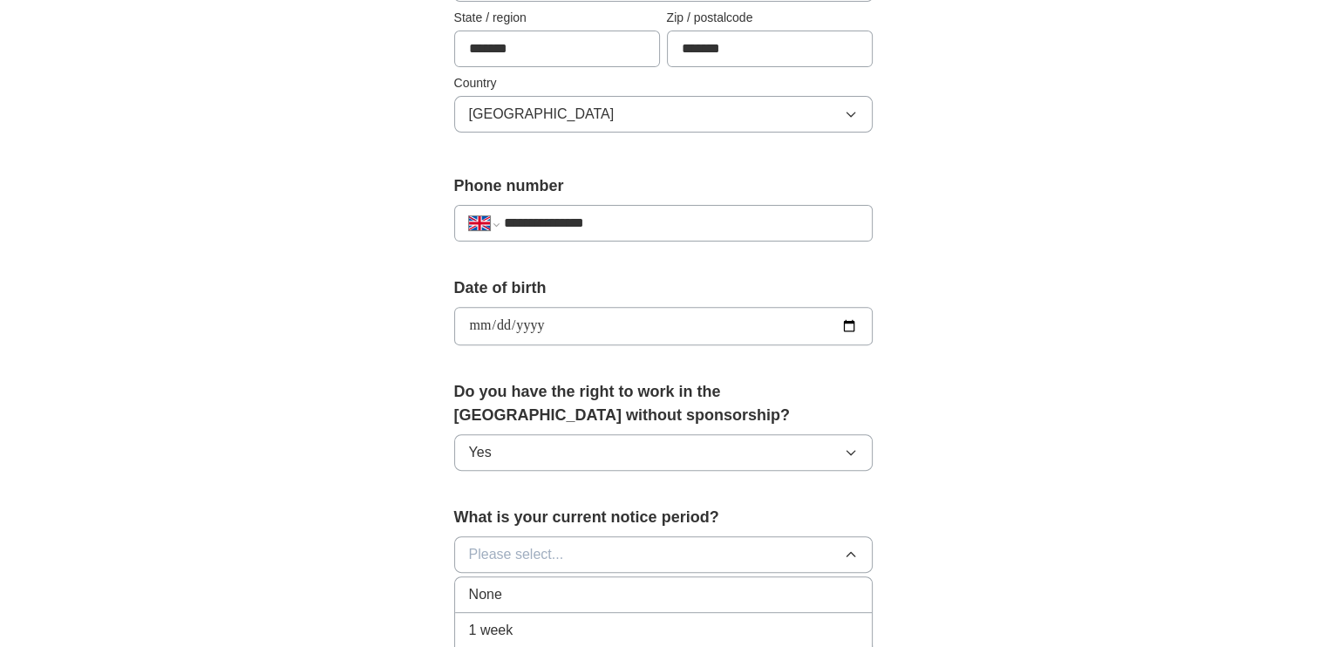
click at [778, 590] on div "None" at bounding box center [663, 594] width 389 height 21
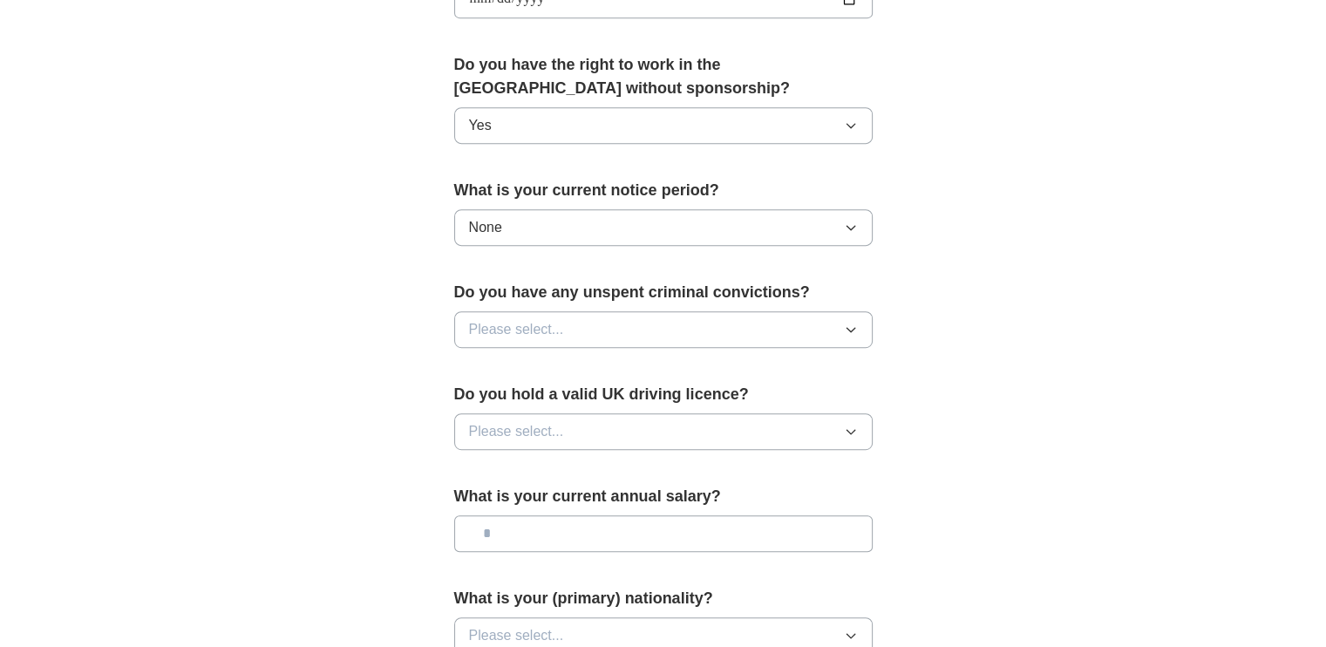
scroll to position [860, 0]
click at [852, 322] on icon "button" at bounding box center [851, 329] width 14 height 14
click at [683, 396] on div "No" at bounding box center [663, 404] width 389 height 21
click at [852, 425] on icon "button" at bounding box center [851, 431] width 14 height 14
click at [808, 496] on div "No" at bounding box center [663, 506] width 389 height 21
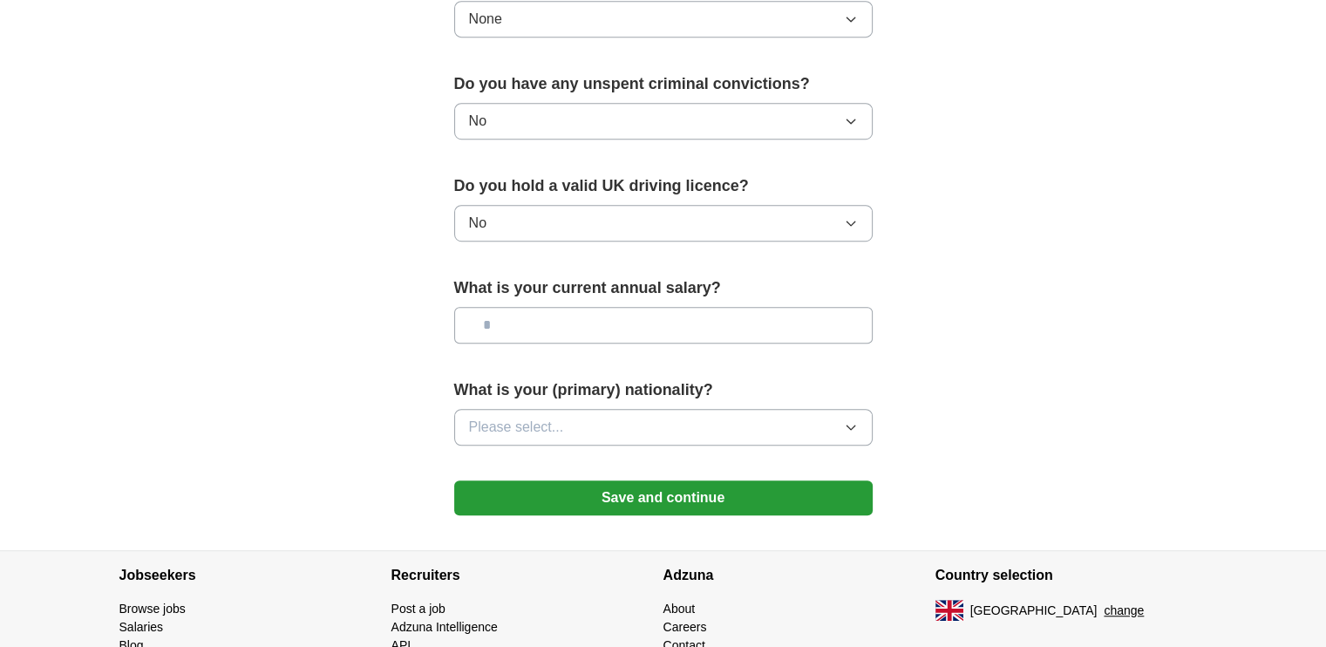
scroll to position [1099, 0]
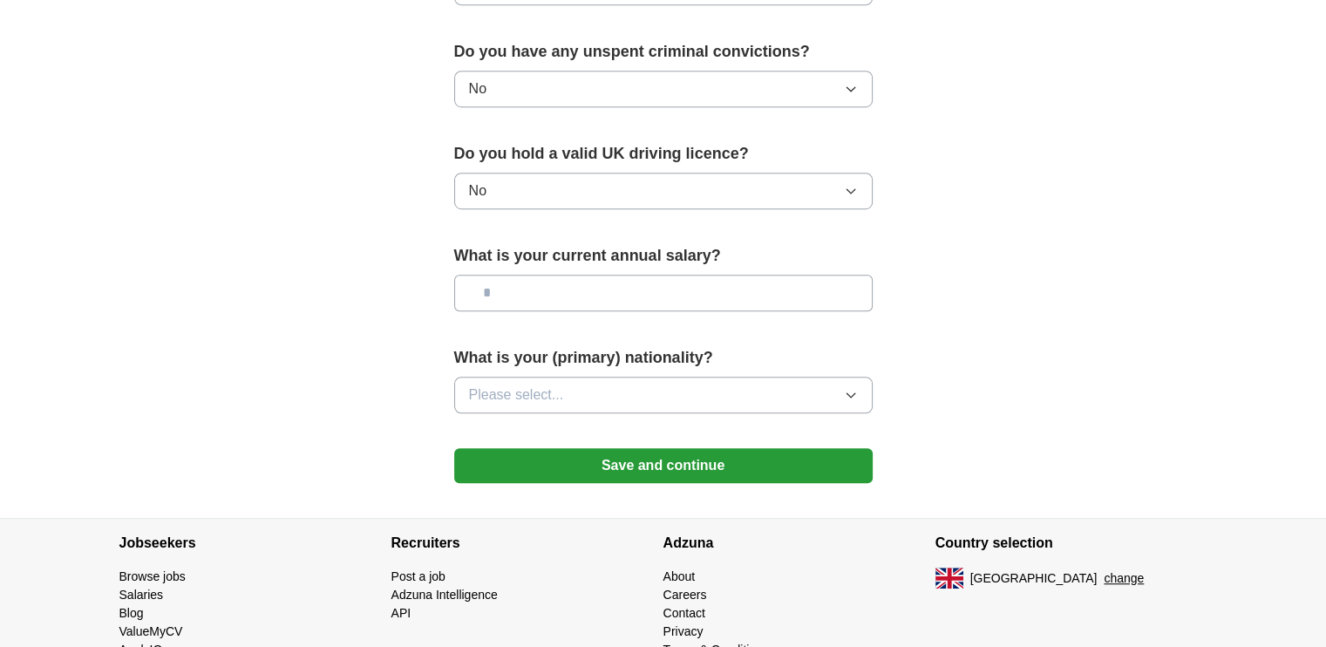
click at [520, 285] on input "text" at bounding box center [663, 293] width 418 height 37
type input "*******"
click at [849, 393] on icon "button" at bounding box center [850, 395] width 8 height 4
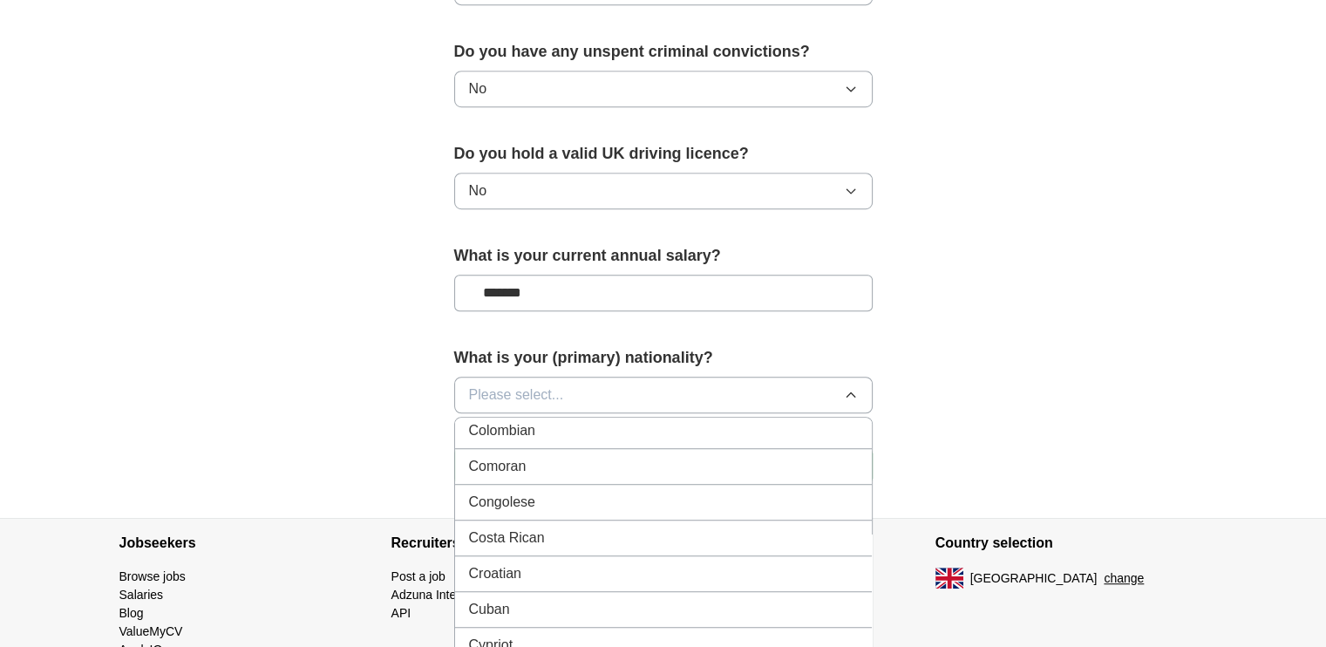
scroll to position [1433, 0]
click at [677, 493] on div "Congolese" at bounding box center [663, 503] width 389 height 21
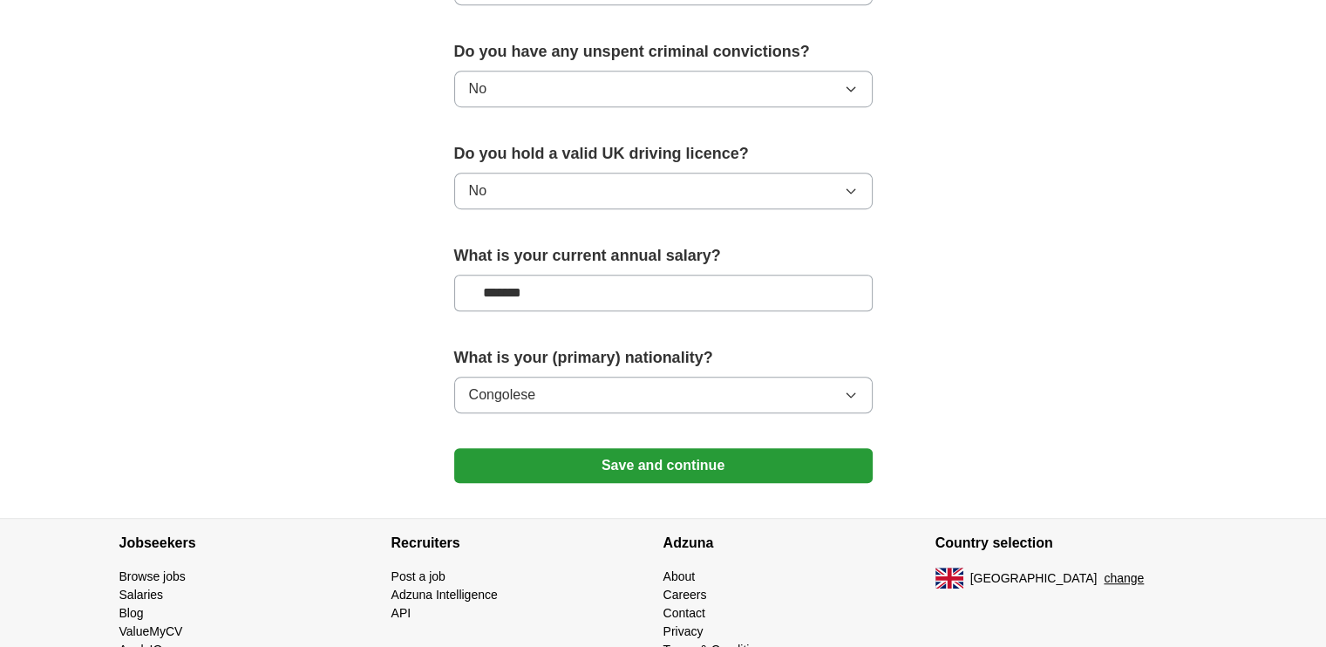
click at [741, 455] on button "Save and continue" at bounding box center [663, 465] width 418 height 35
